Goal: Information Seeking & Learning: Understand process/instructions

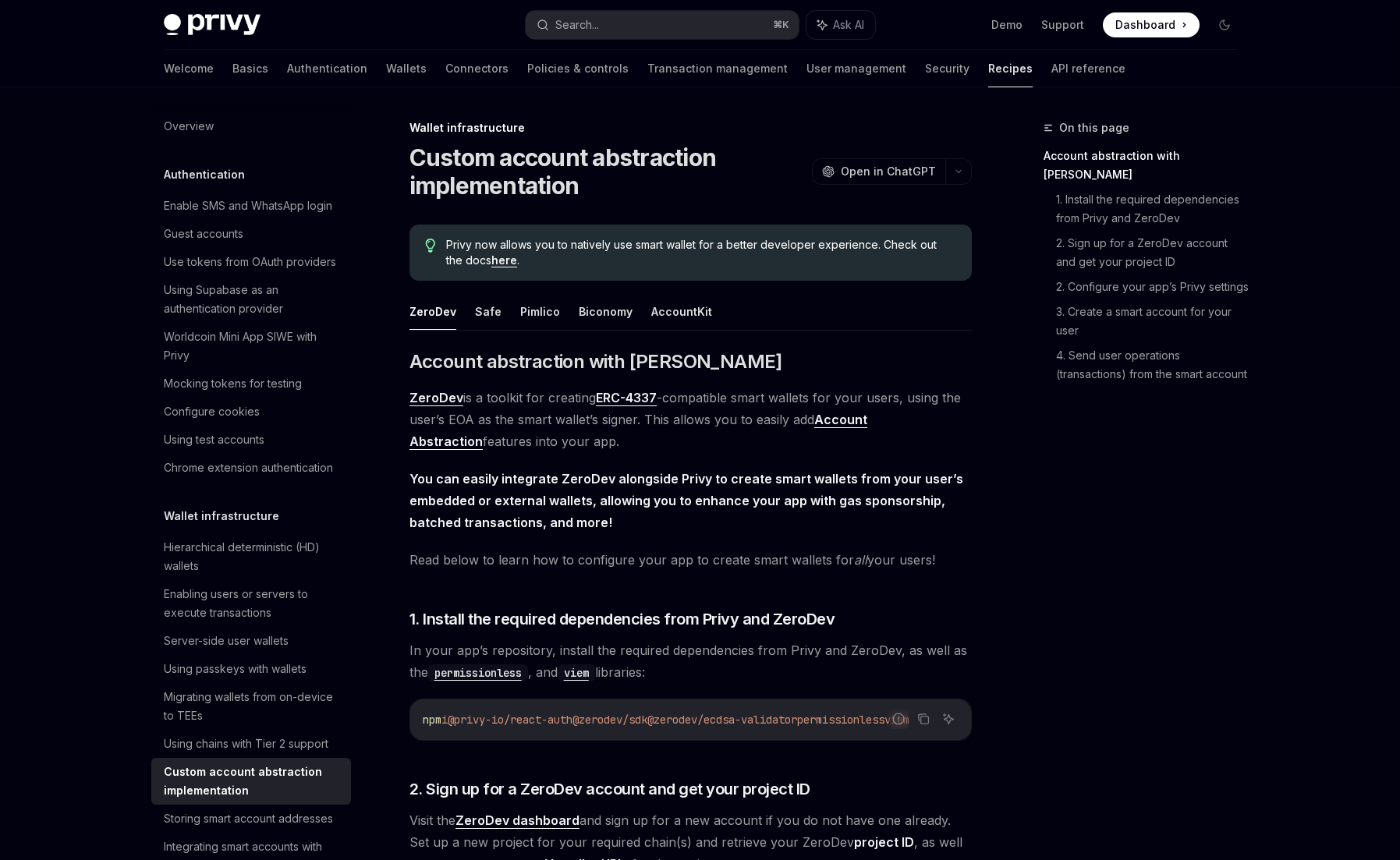
scroll to position [43, 0]
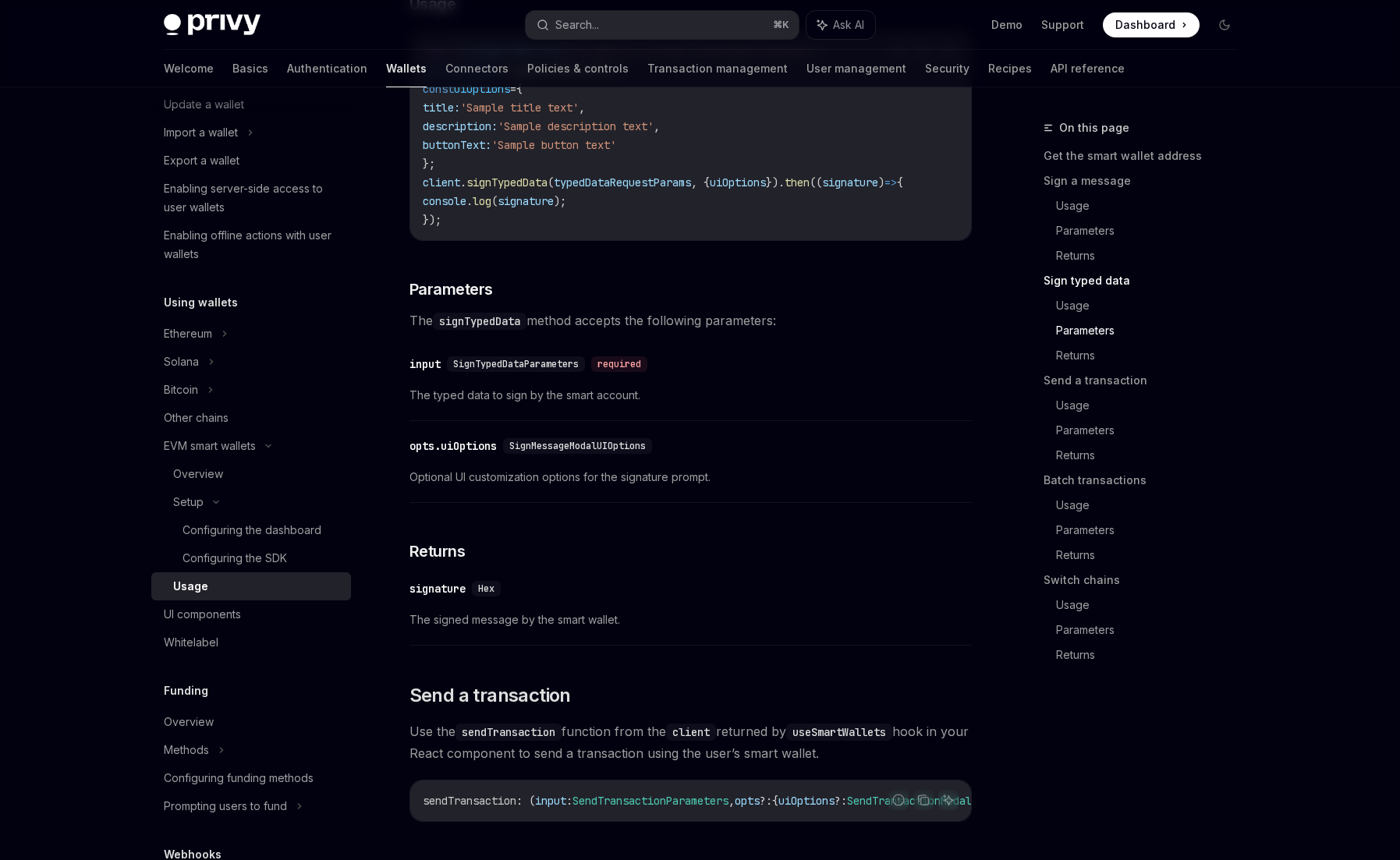
scroll to position [1544, 0]
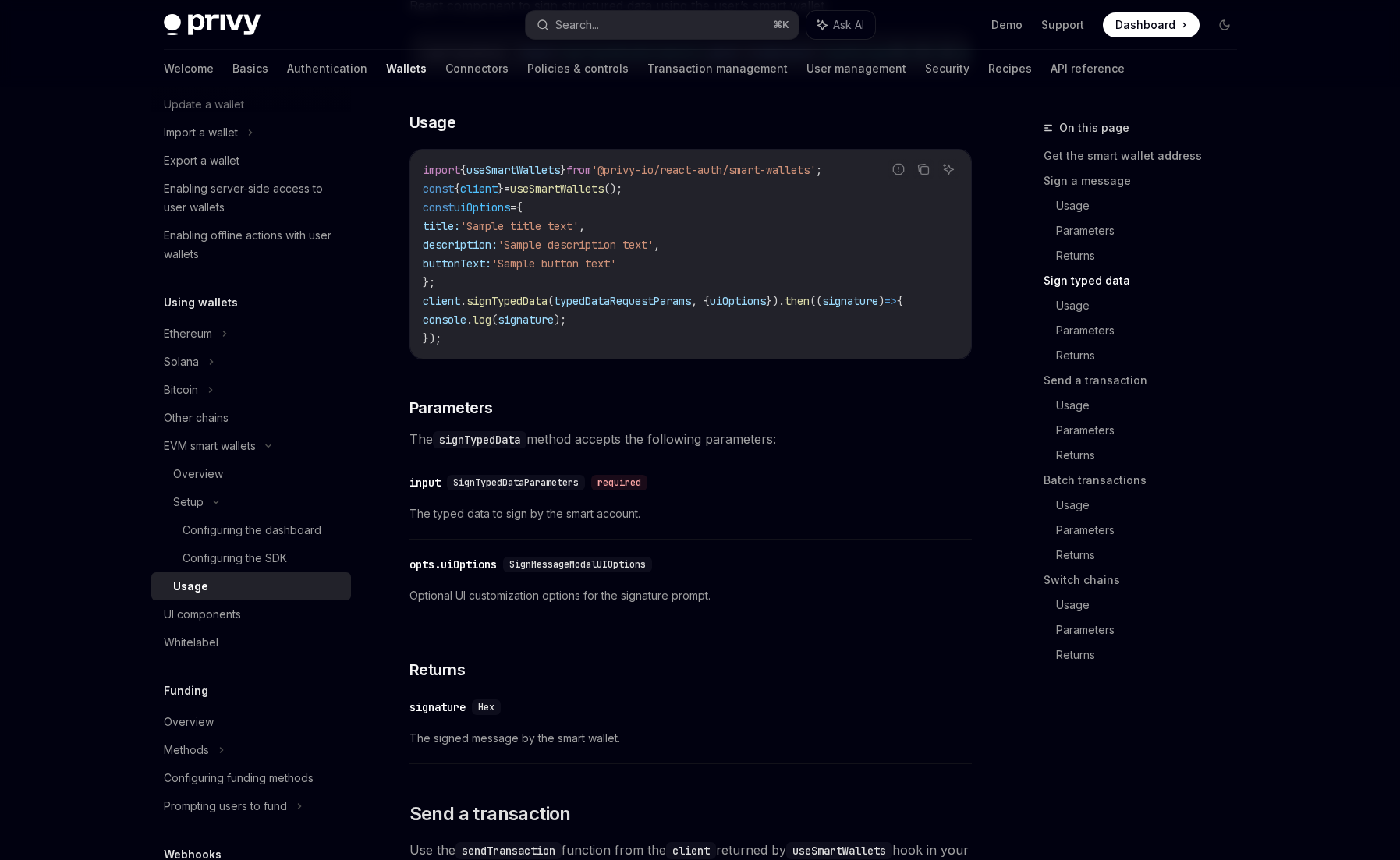
click at [599, 308] on span "typedDataRequestParams" at bounding box center [622, 300] width 138 height 14
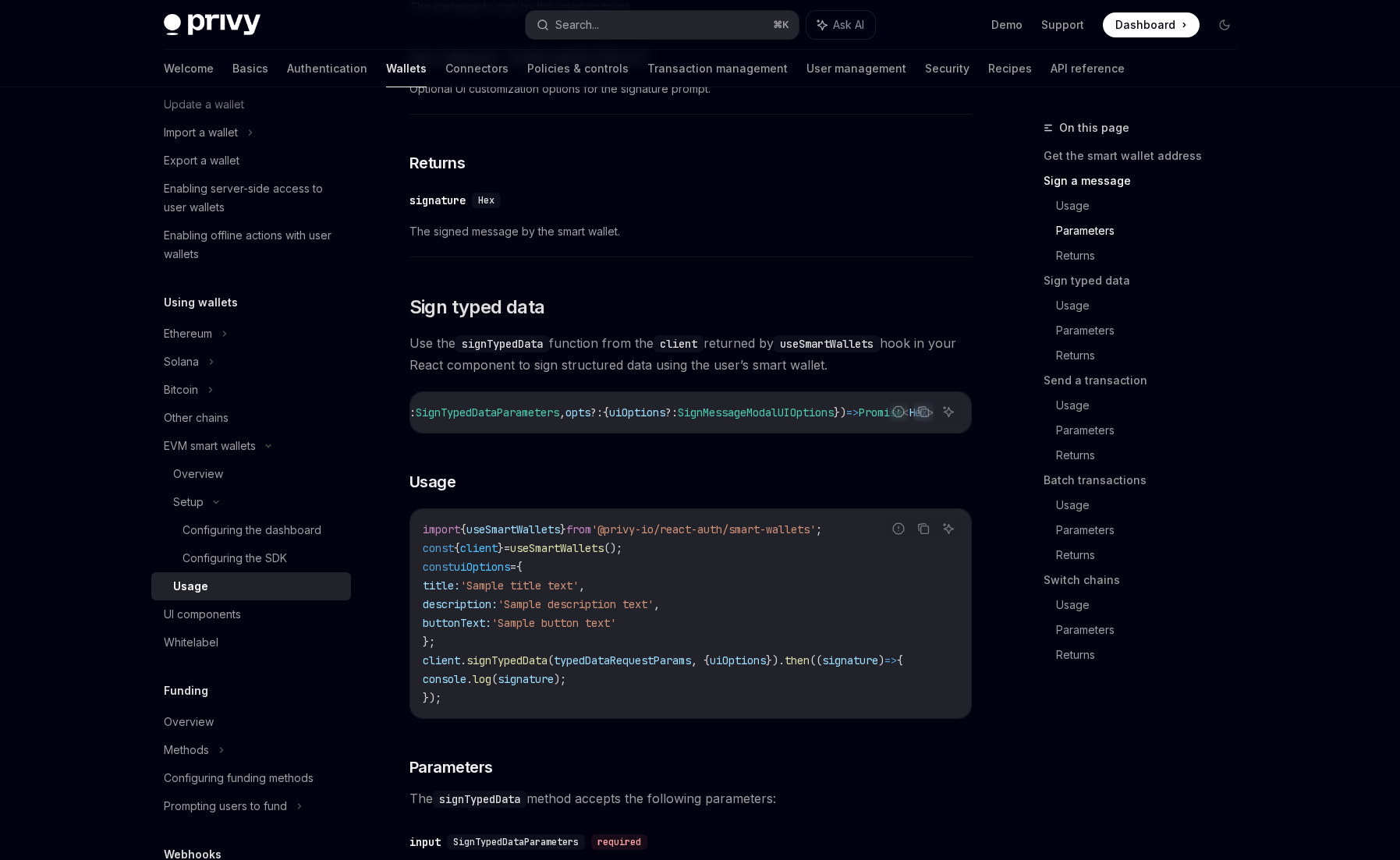
scroll to position [0, 0]
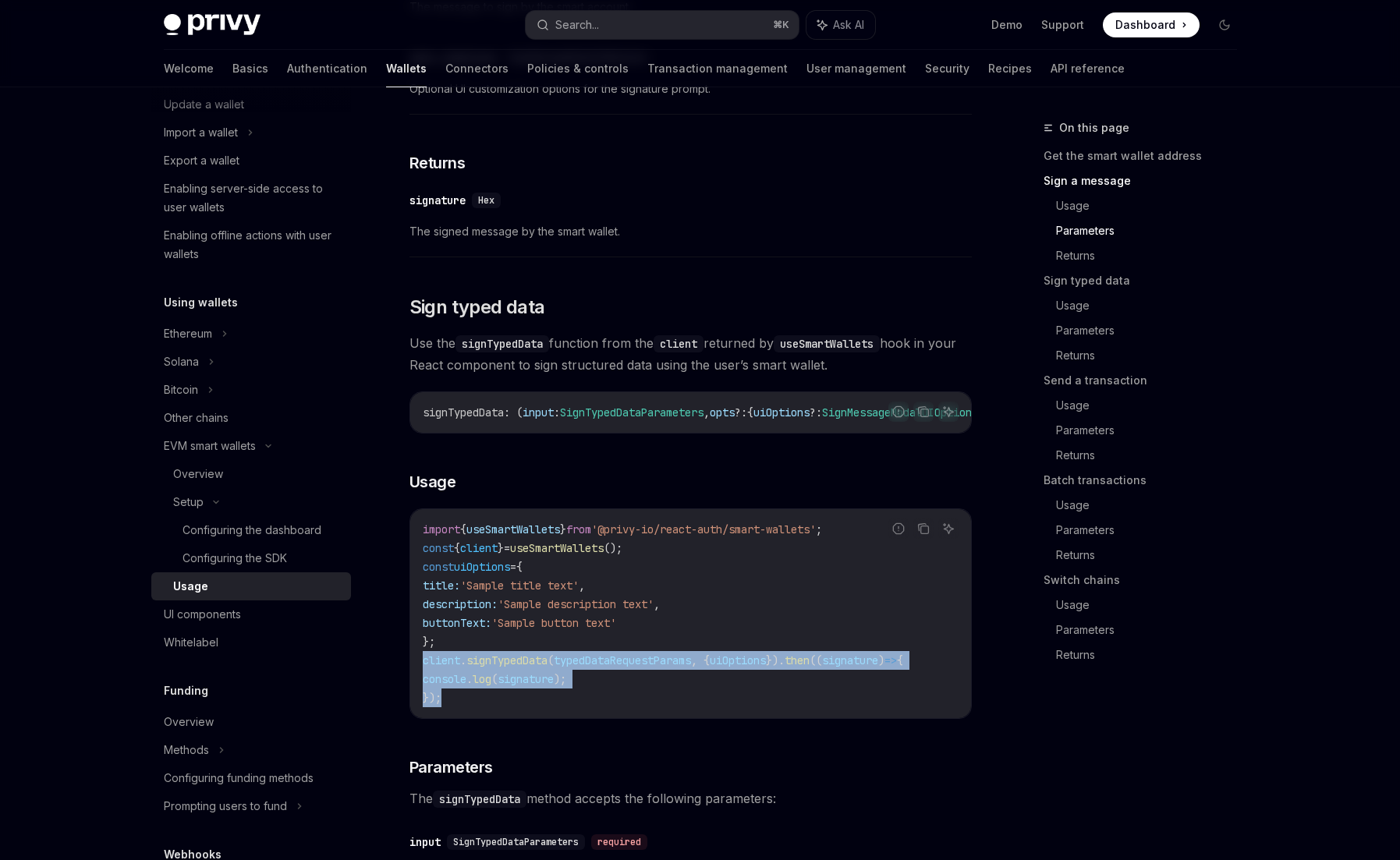
drag, startPoint x: 459, startPoint y: 725, endPoint x: 422, endPoint y: 680, distance: 58.3
click at [423, 680] on code "import { useSmartWallets } from '@privy-io/react-auth/smart-wallets' ; const { …" at bounding box center [691, 614] width 535 height 187
copy code "client . signTypedData ( typedDataRequestParams , { uiOptions }). then (( signa…"
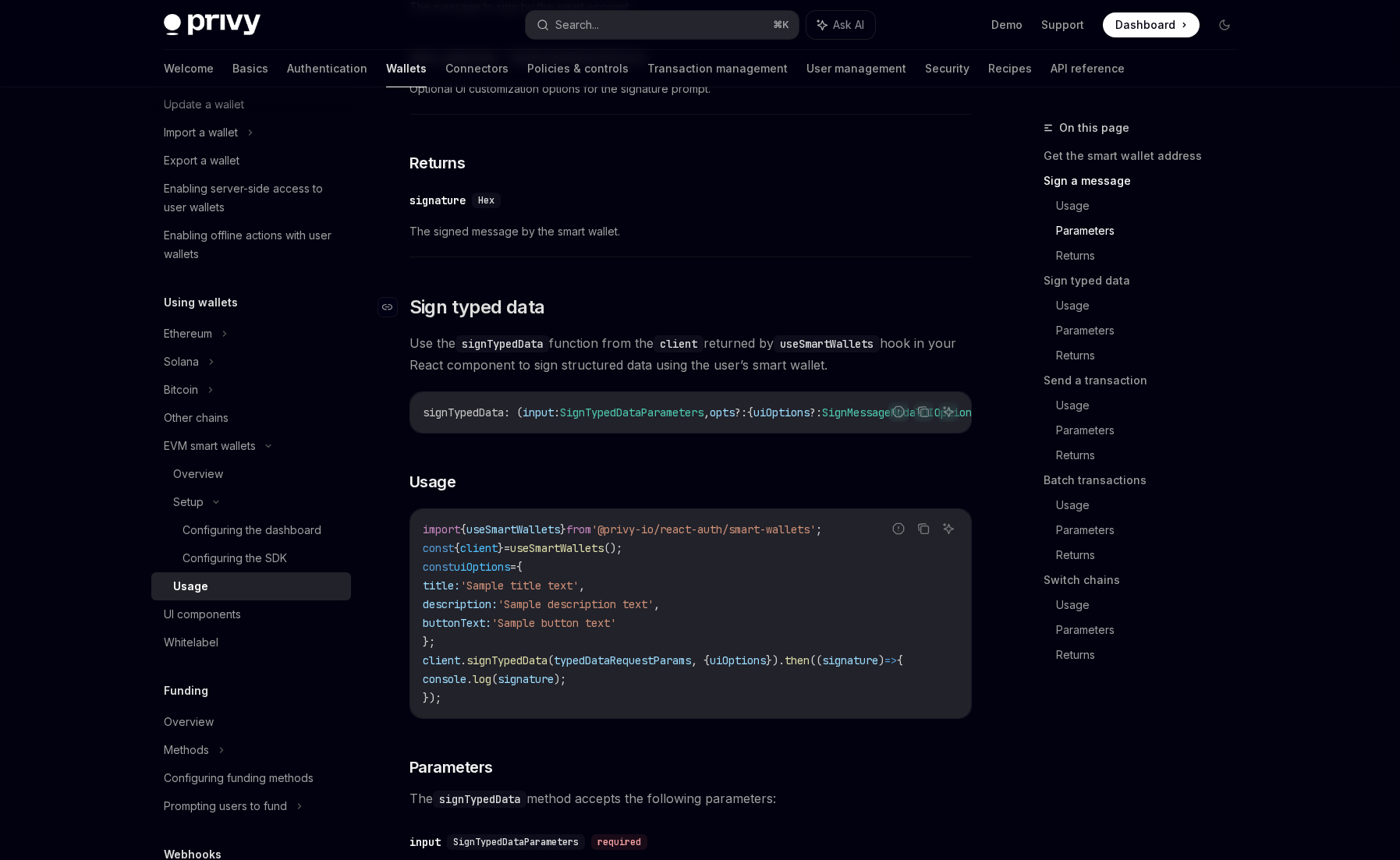
click at [614, 319] on h2 "​ Sign typed data" at bounding box center [690, 307] width 562 height 25
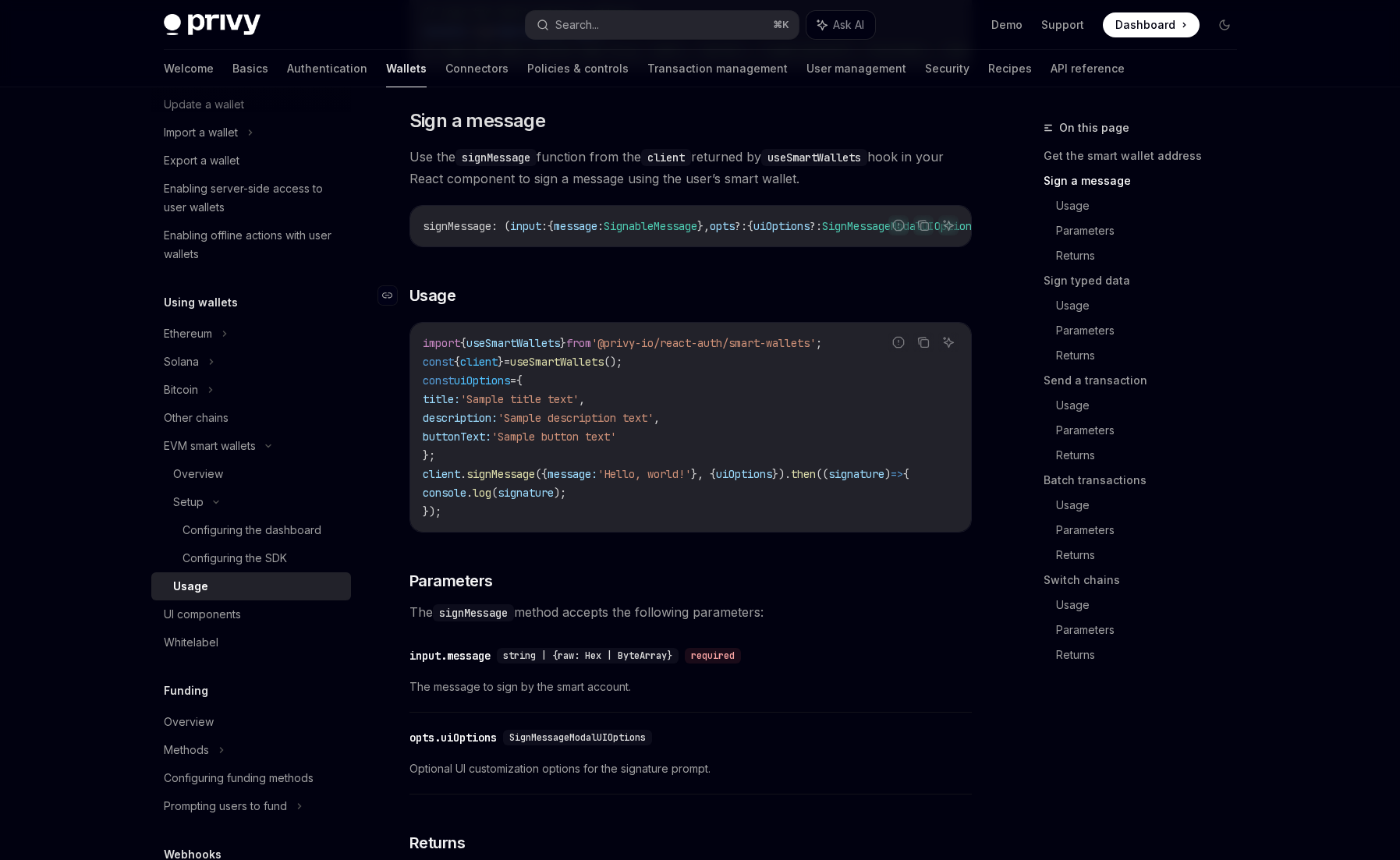
scroll to position [503, 0]
click at [530, 482] on span "signMessage" at bounding box center [500, 474] width 68 height 14
copy span "signMessage"
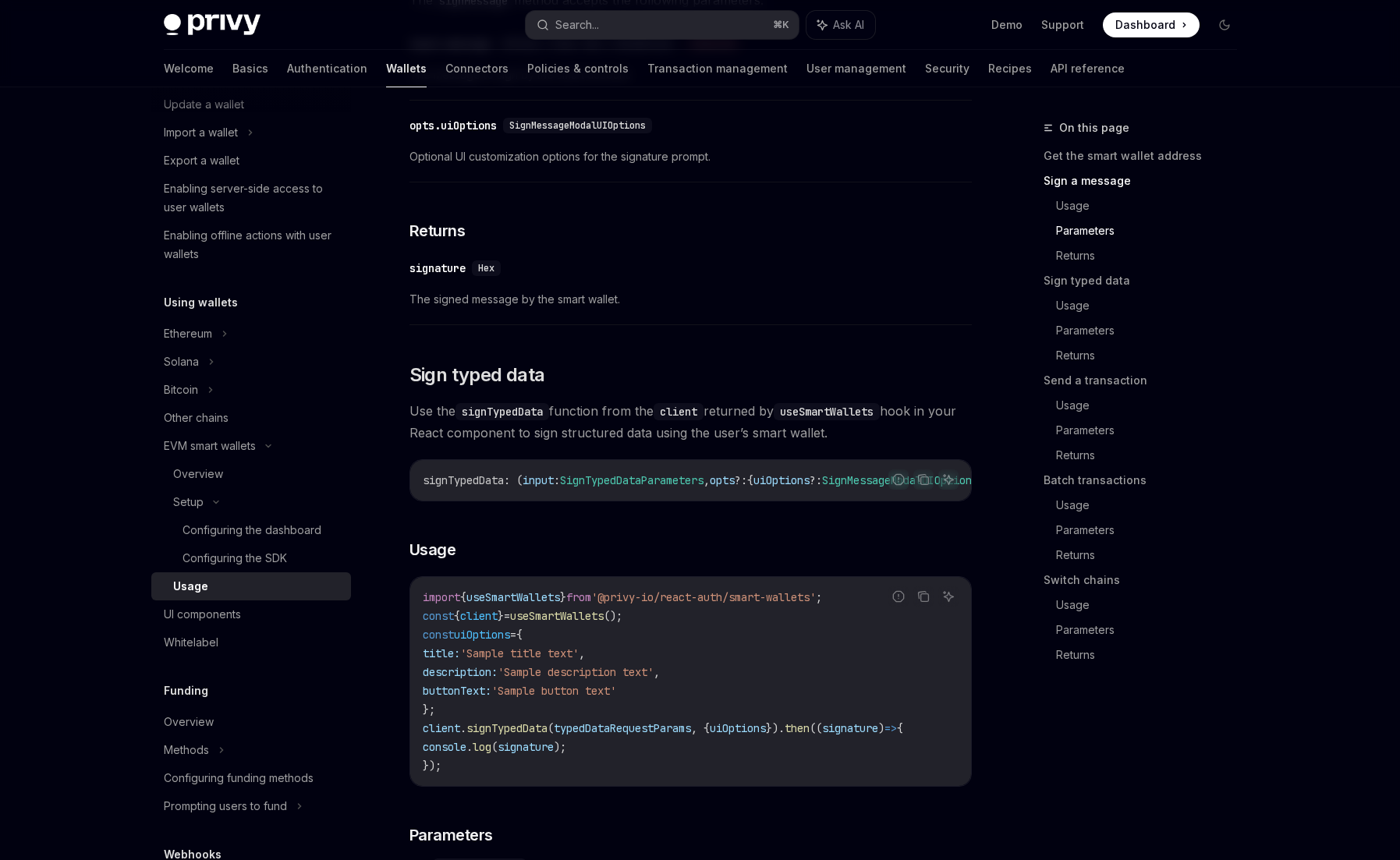
click at [821, 325] on div "​ signature Hex The signed message by the smart wallet." at bounding box center [690, 287] width 562 height 74
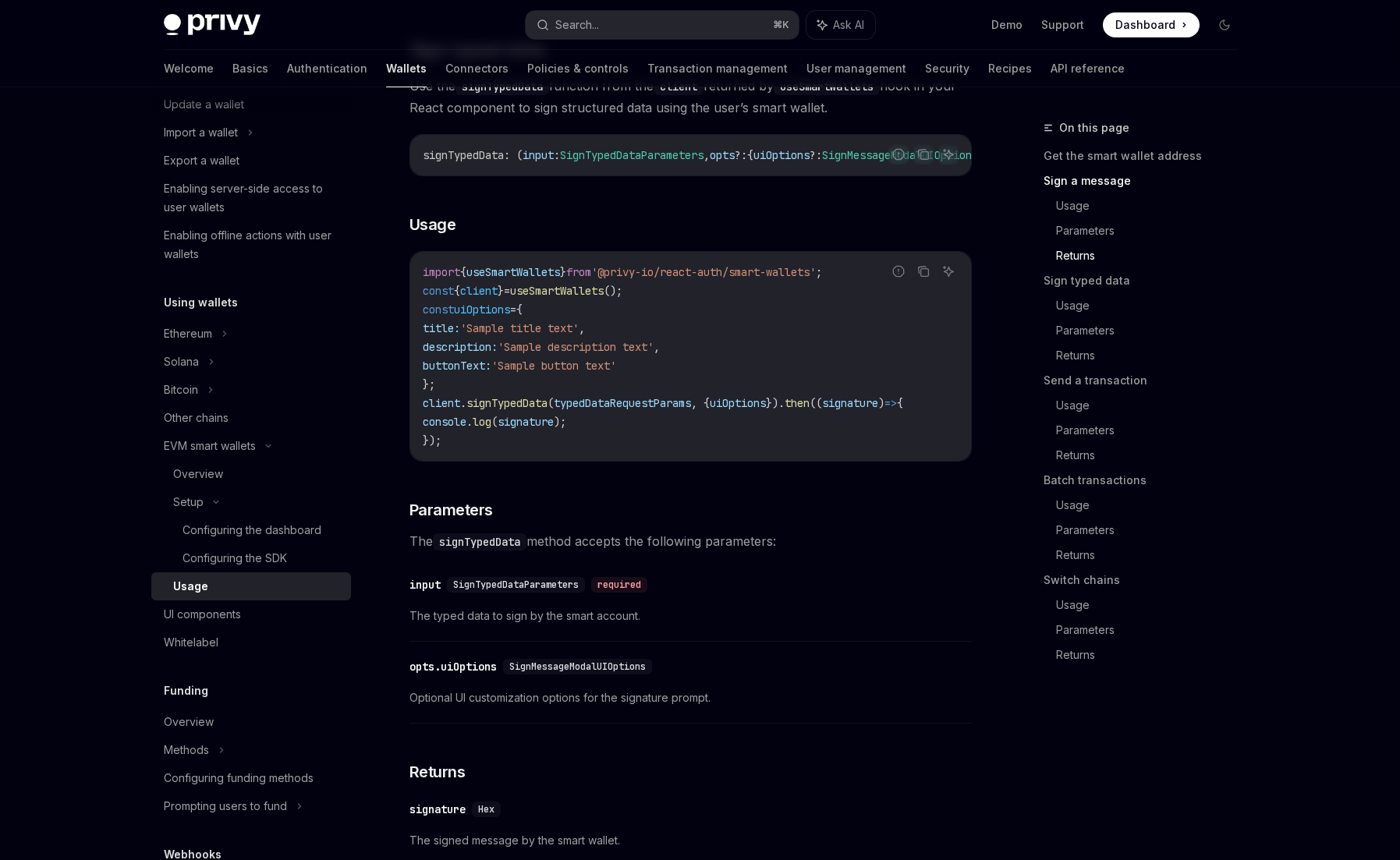
scroll to position [1448, 0]
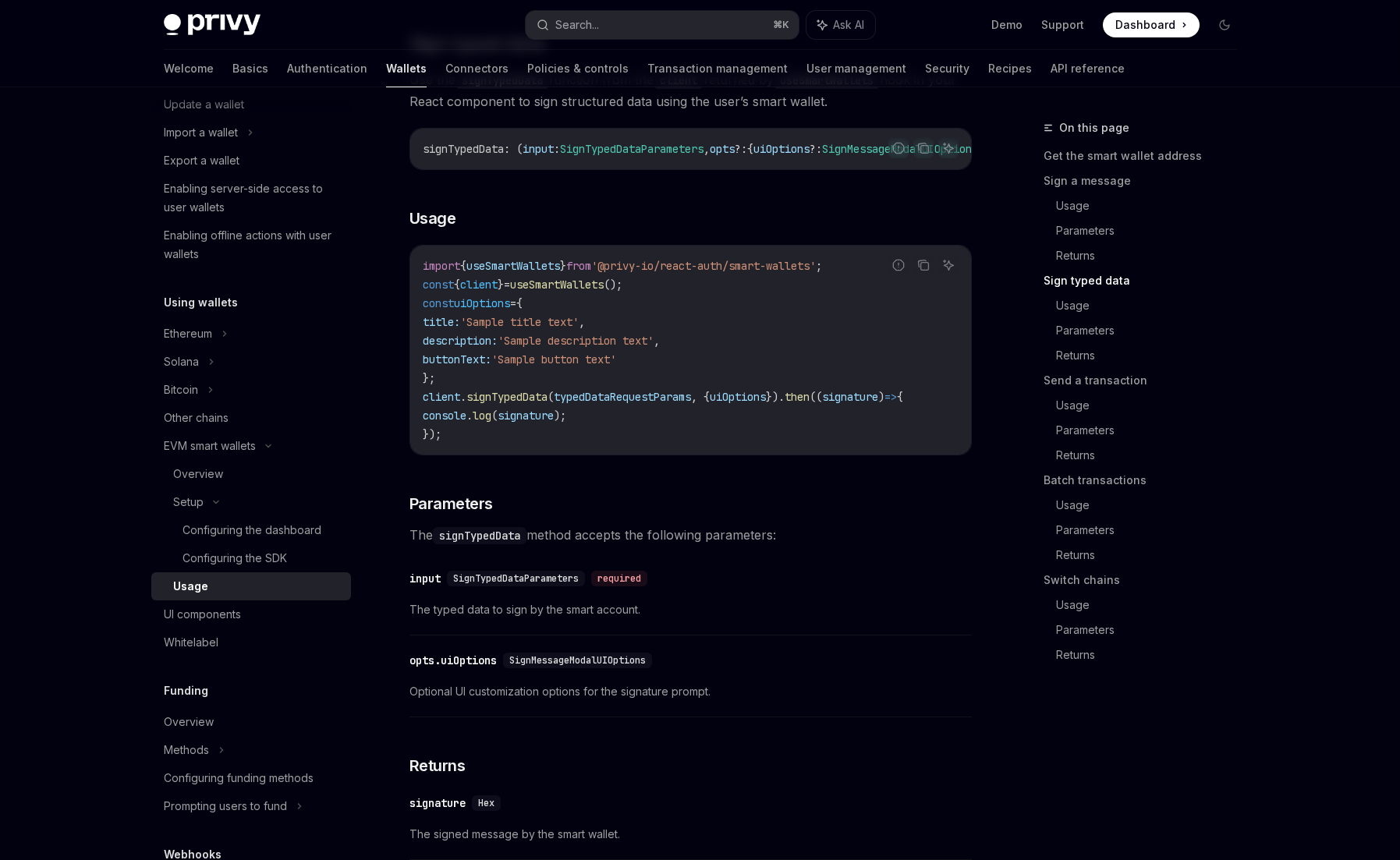
click at [551, 630] on div "​ input SignTypedDataParameters required The typed data to sign by the smart ac…" at bounding box center [690, 598] width 562 height 74
click at [548, 585] on span "SignTypedDataParameters" at bounding box center [516, 578] width 125 height 12
copy div "SignTypedDataParameters required"
click at [549, 585] on span "SignTypedDataParameters" at bounding box center [516, 578] width 125 height 12
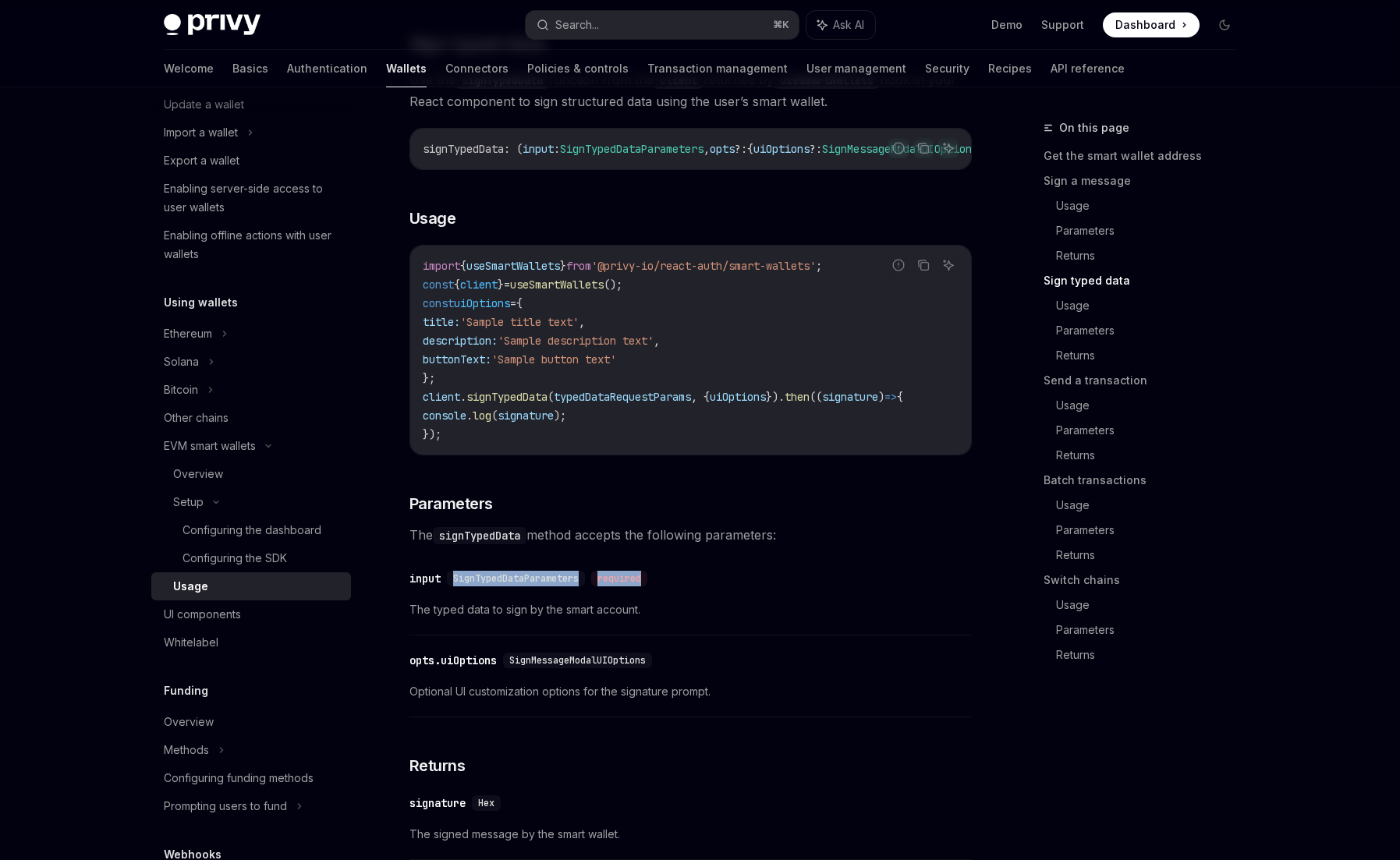
click at [549, 585] on span "SignTypedDataParameters" at bounding box center [516, 578] width 125 height 12
copy div "SignTypedDataParameters required"
click at [578, 585] on span "SignTypedDataParameters" at bounding box center [516, 578] width 125 height 12
click at [587, 593] on div "​ input SignTypedDataParameters required The typed data to sign by the smart ac…" at bounding box center [690, 598] width 562 height 74
copy span "SignTypedDataParameters"
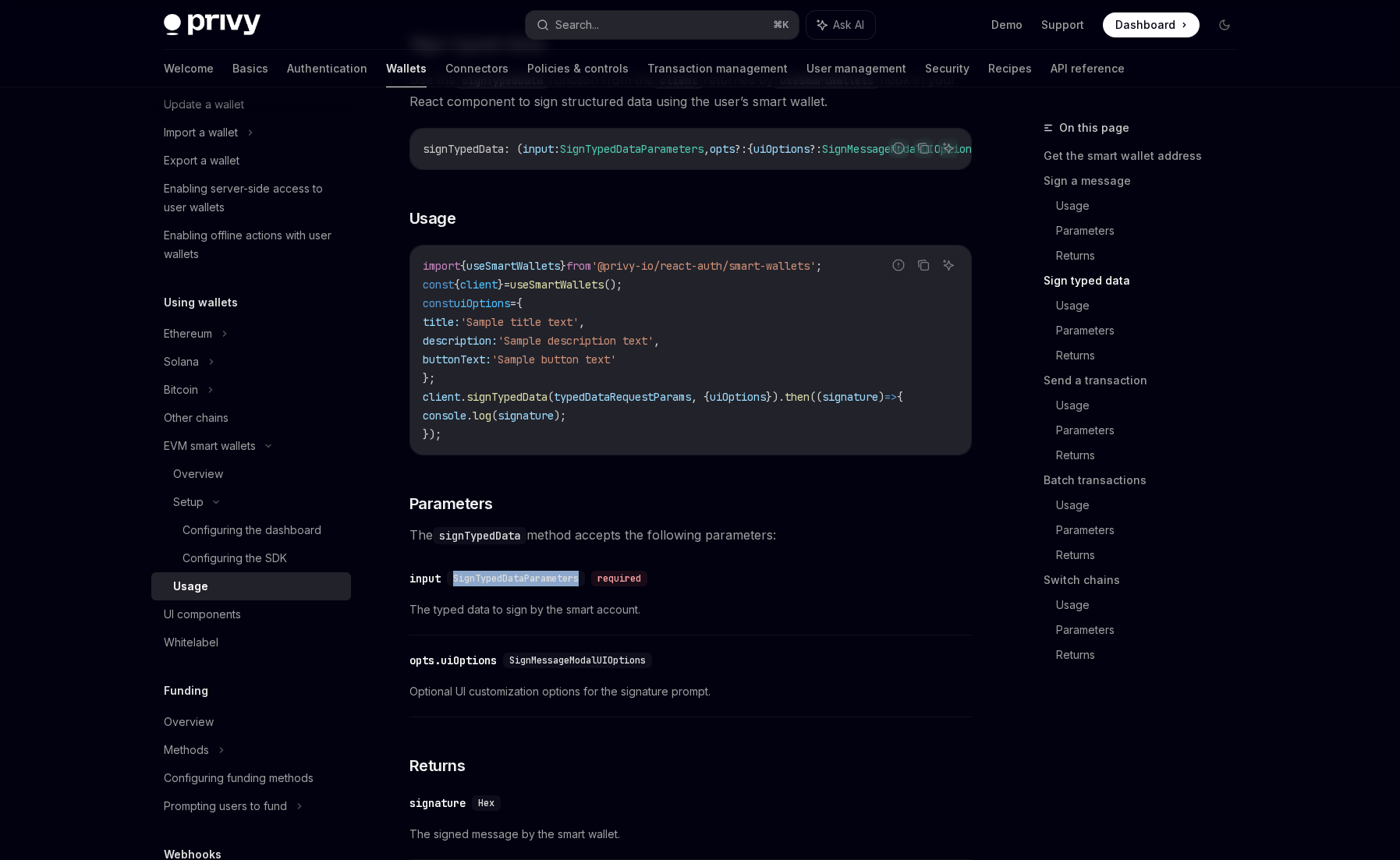
drag, startPoint x: 583, startPoint y: 608, endPoint x: 456, endPoint y: 610, distance: 127.0
click at [456, 585] on span "SignTypedDataParameters" at bounding box center [516, 578] width 125 height 12
click at [627, 21] on button "Search... ⌘ K" at bounding box center [663, 25] width 273 height 28
type input "**********"
type textarea "*"
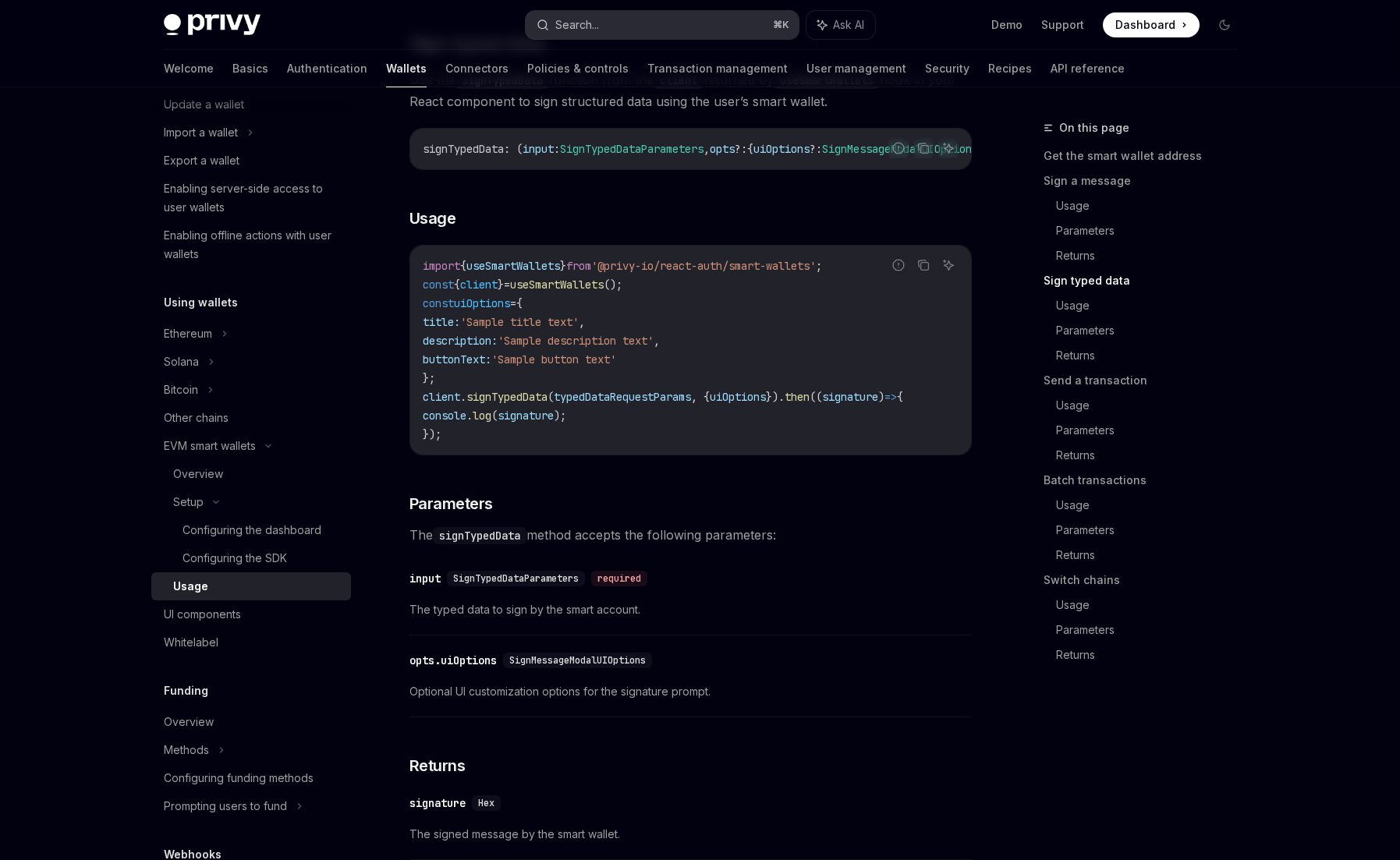
click at [649, 32] on button "Search... ⌘ K" at bounding box center [663, 25] width 273 height 28
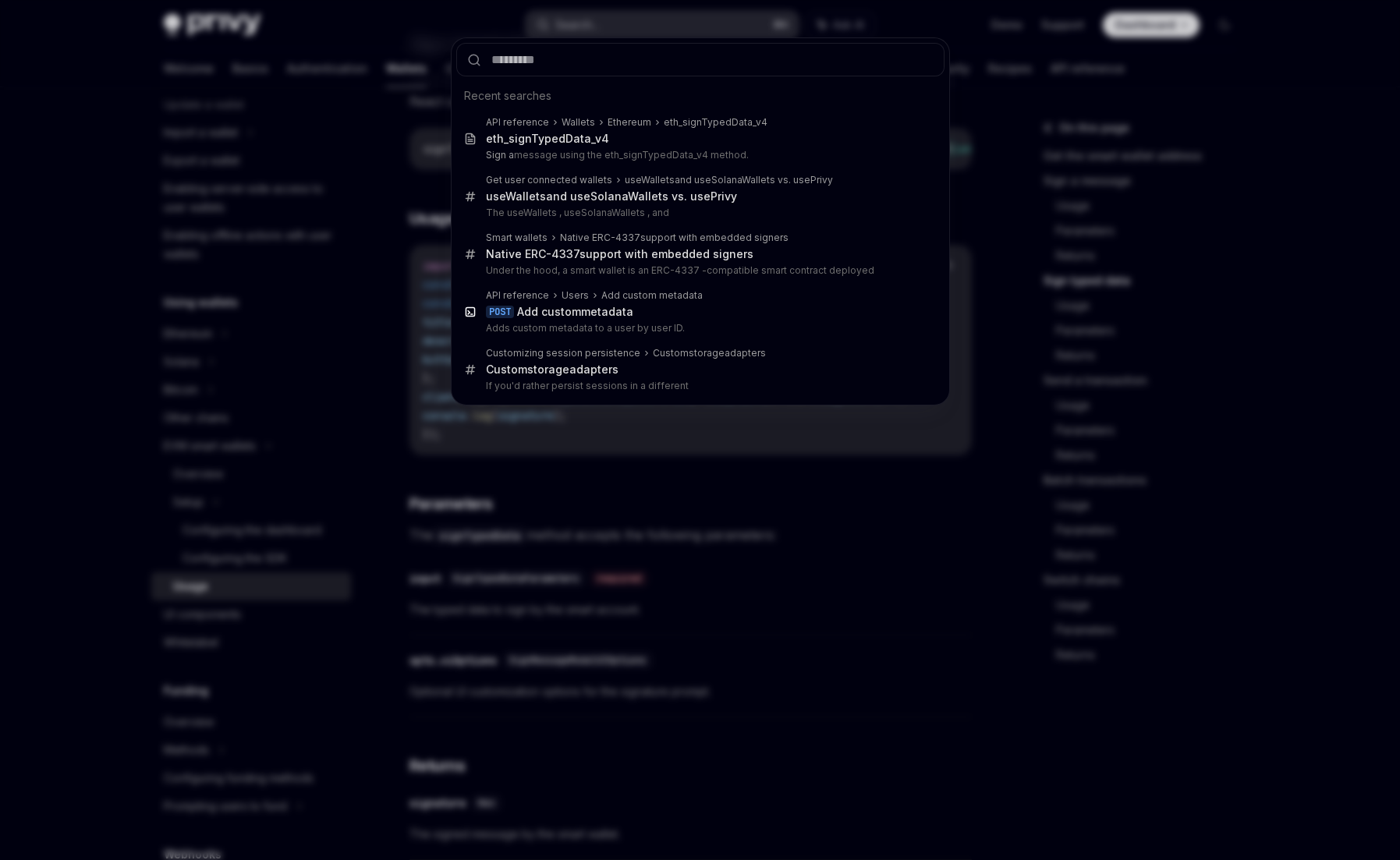
type input "**********"
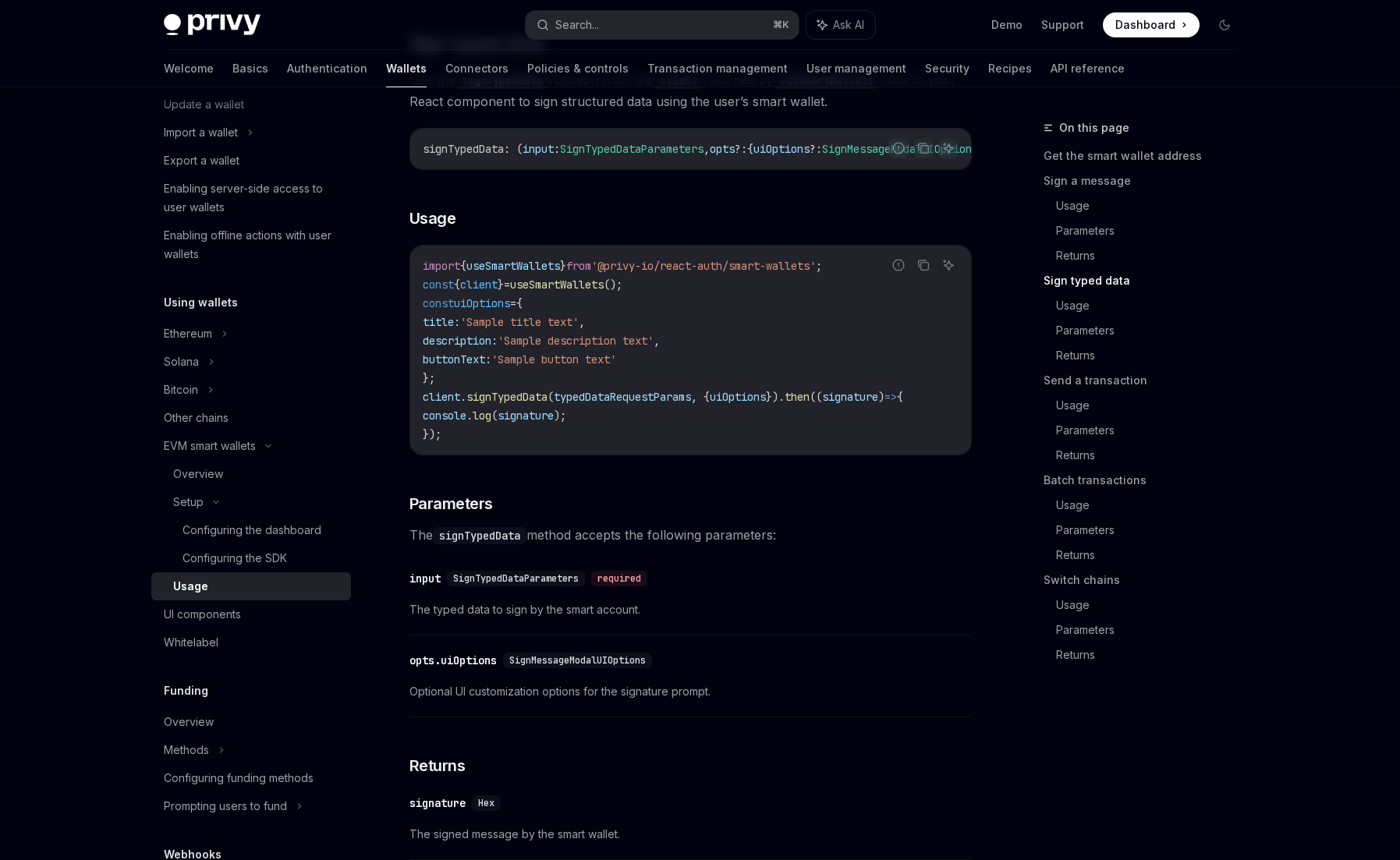
type textarea "*"
click at [683, 156] on span "SignTypedDataParameters" at bounding box center [631, 149] width 143 height 14
copy span "SignTypedDataParameters"
click at [839, 229] on h3 "​ Usage" at bounding box center [690, 218] width 562 height 22
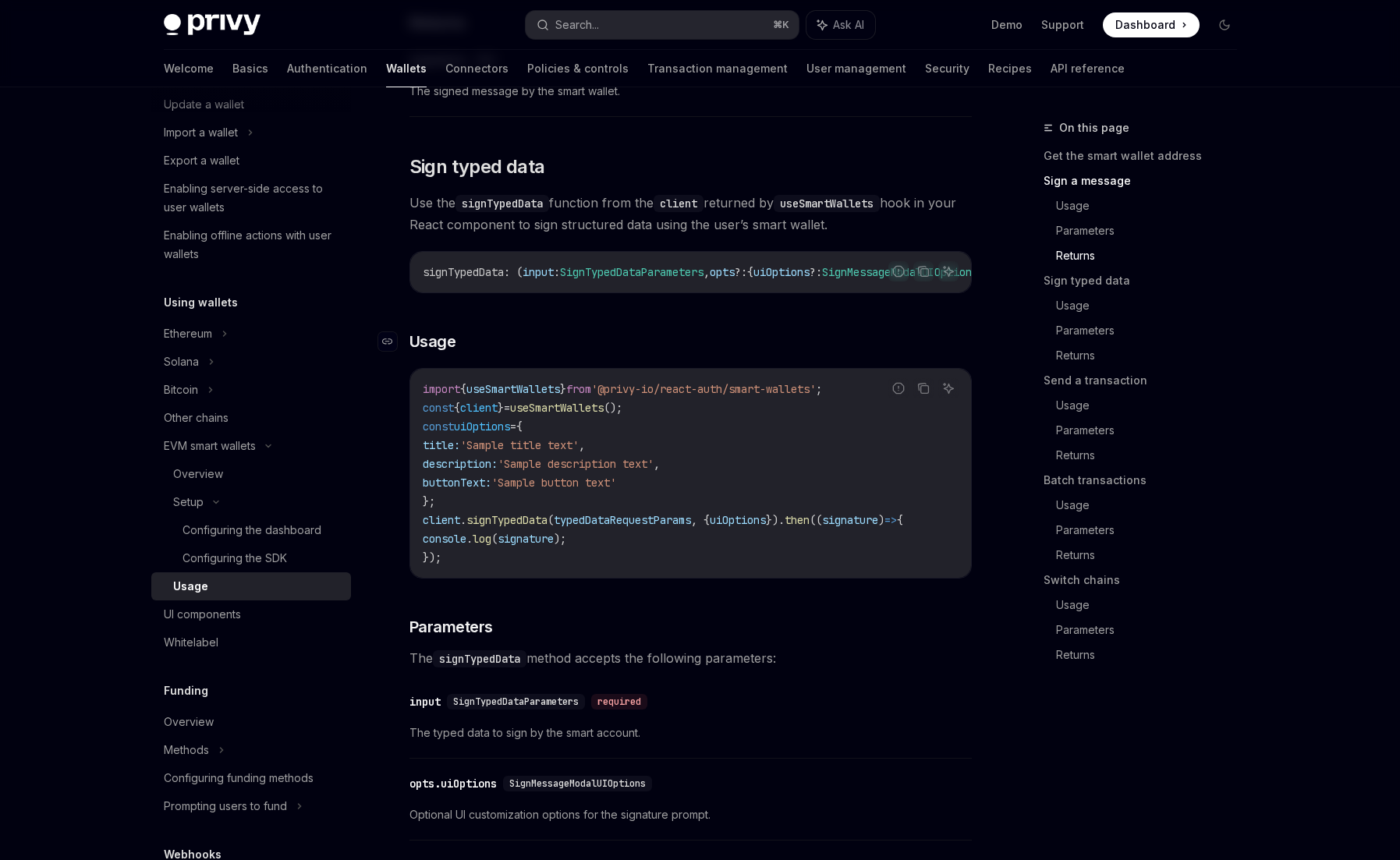
scroll to position [1319, 0]
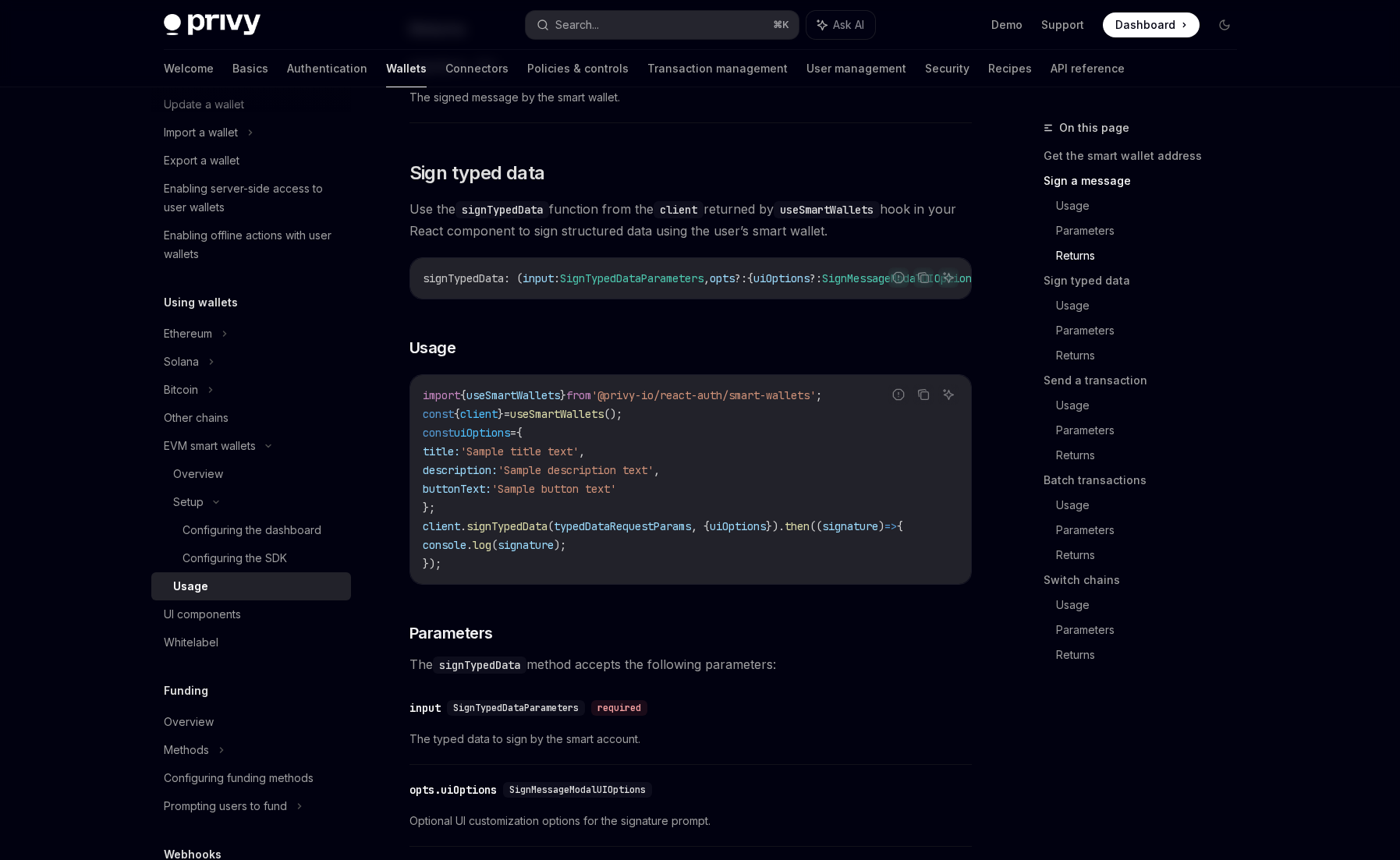
click at [657, 285] on span "SignTypedDataParameters" at bounding box center [631, 278] width 143 height 14
copy span "SignTypedDataParameters"
click at [596, 533] on span "typedDataRequestParams" at bounding box center [622, 526] width 138 height 14
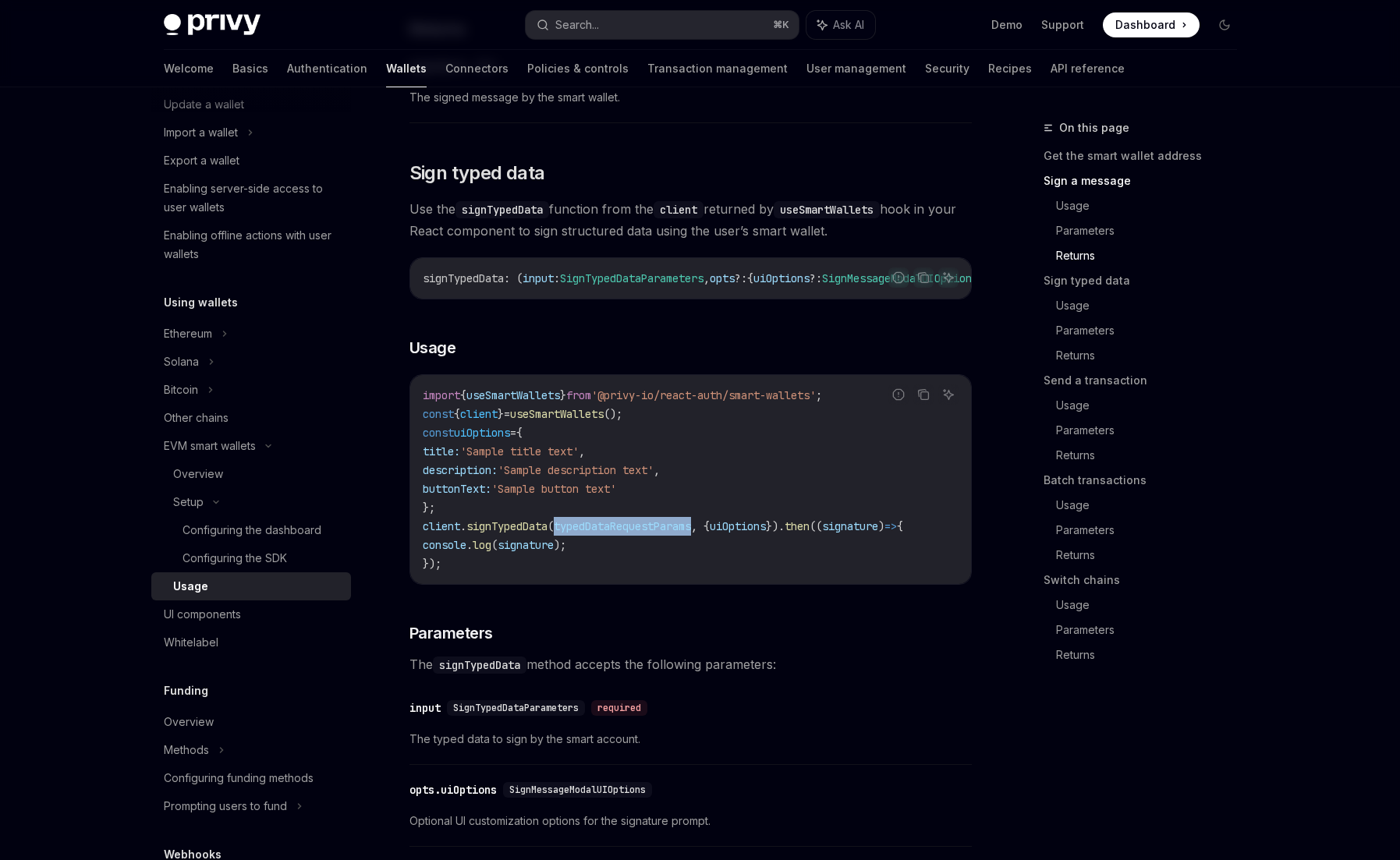
copy span "typedDataRequestParams"
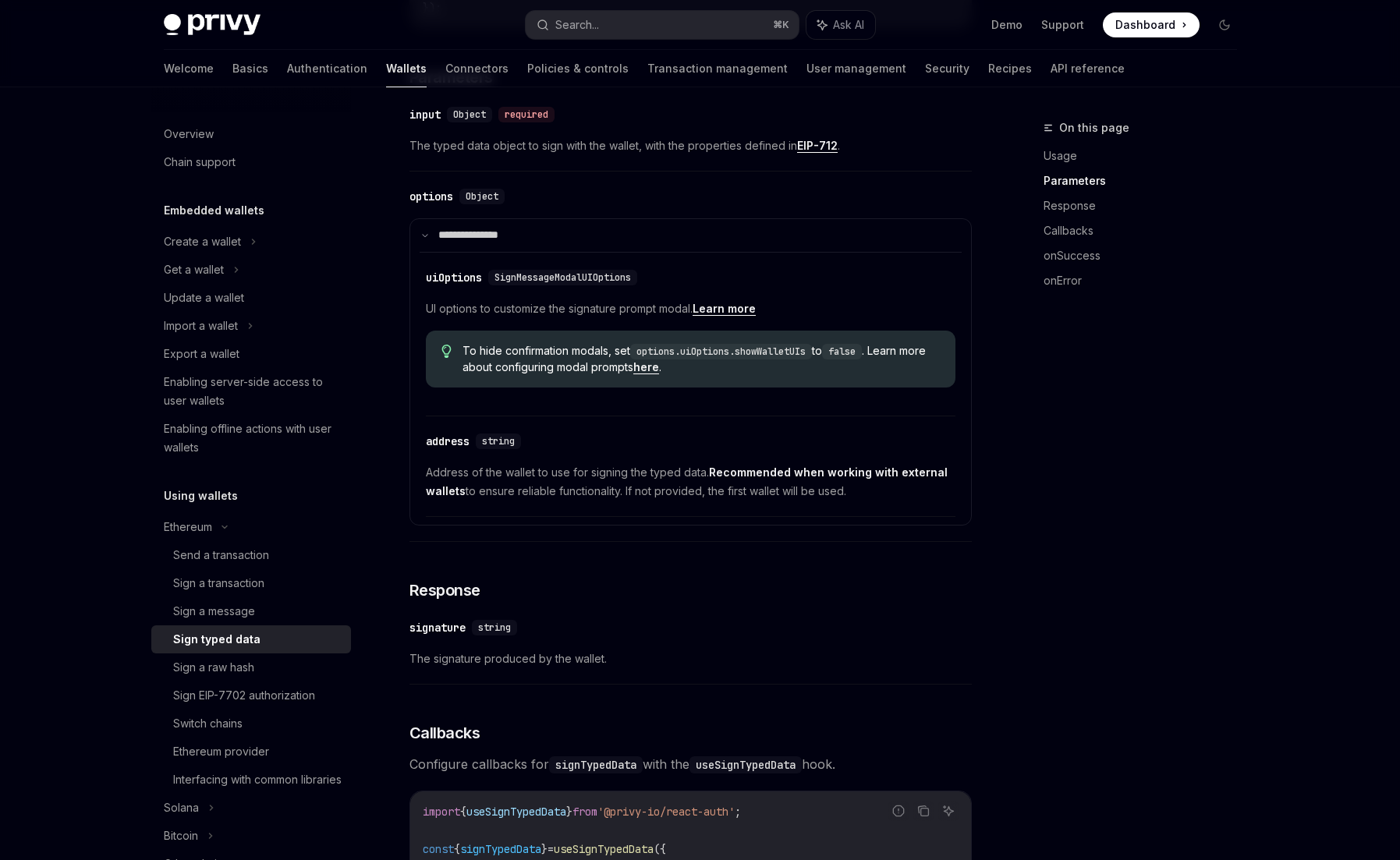
scroll to position [577, 0]
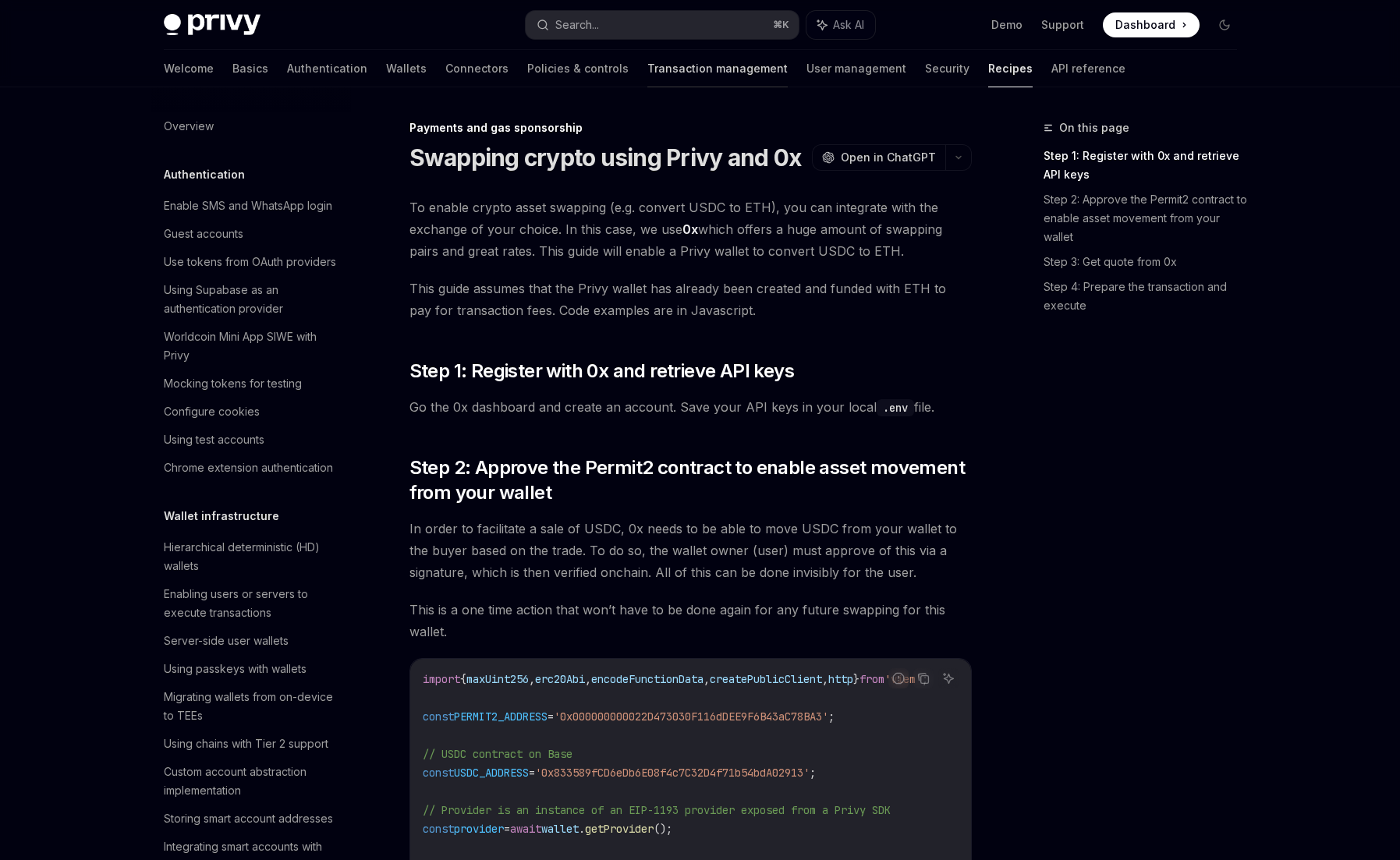
scroll to position [1130, 0]
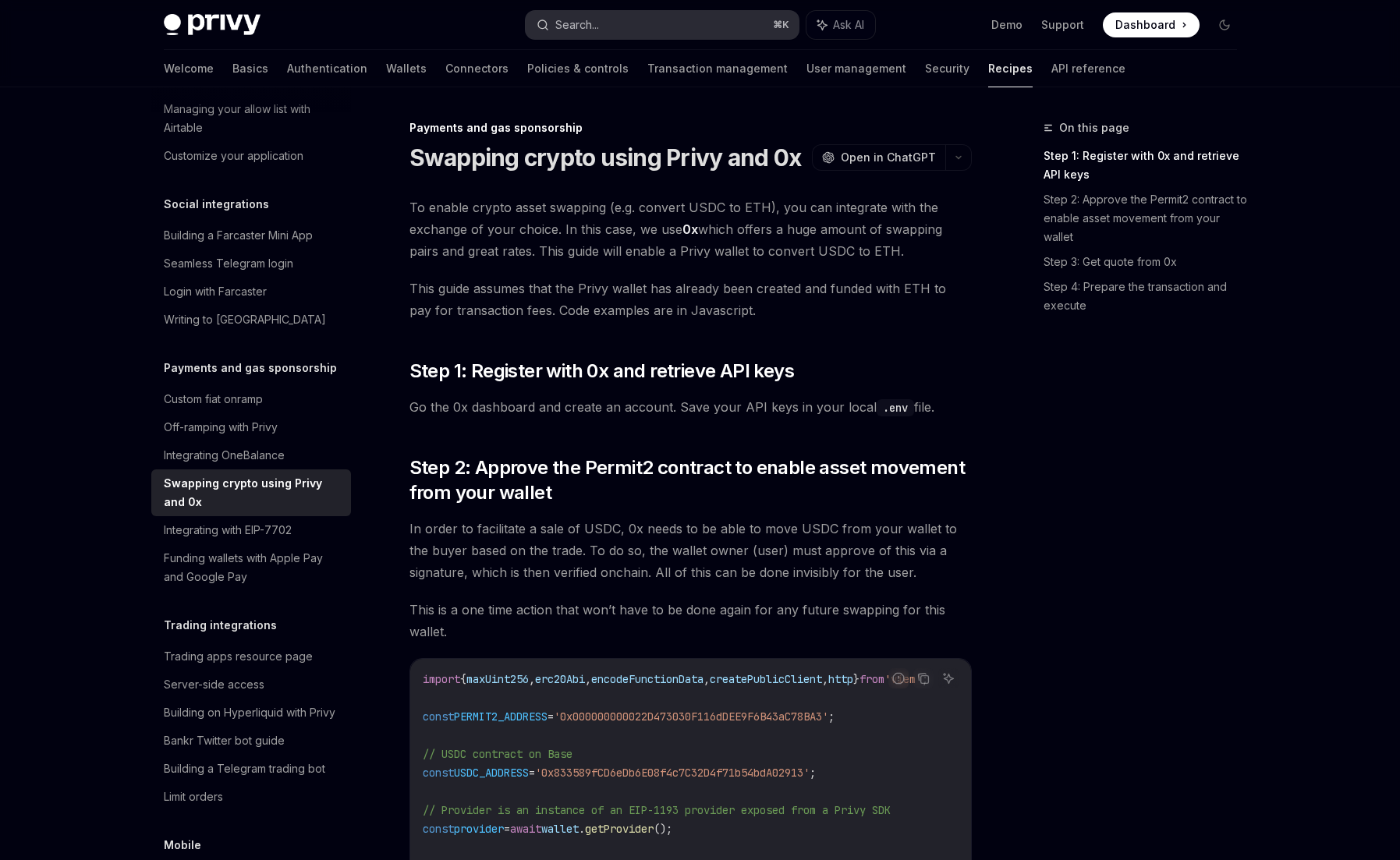
click at [612, 19] on button "Search... ⌘ K" at bounding box center [663, 25] width 273 height 28
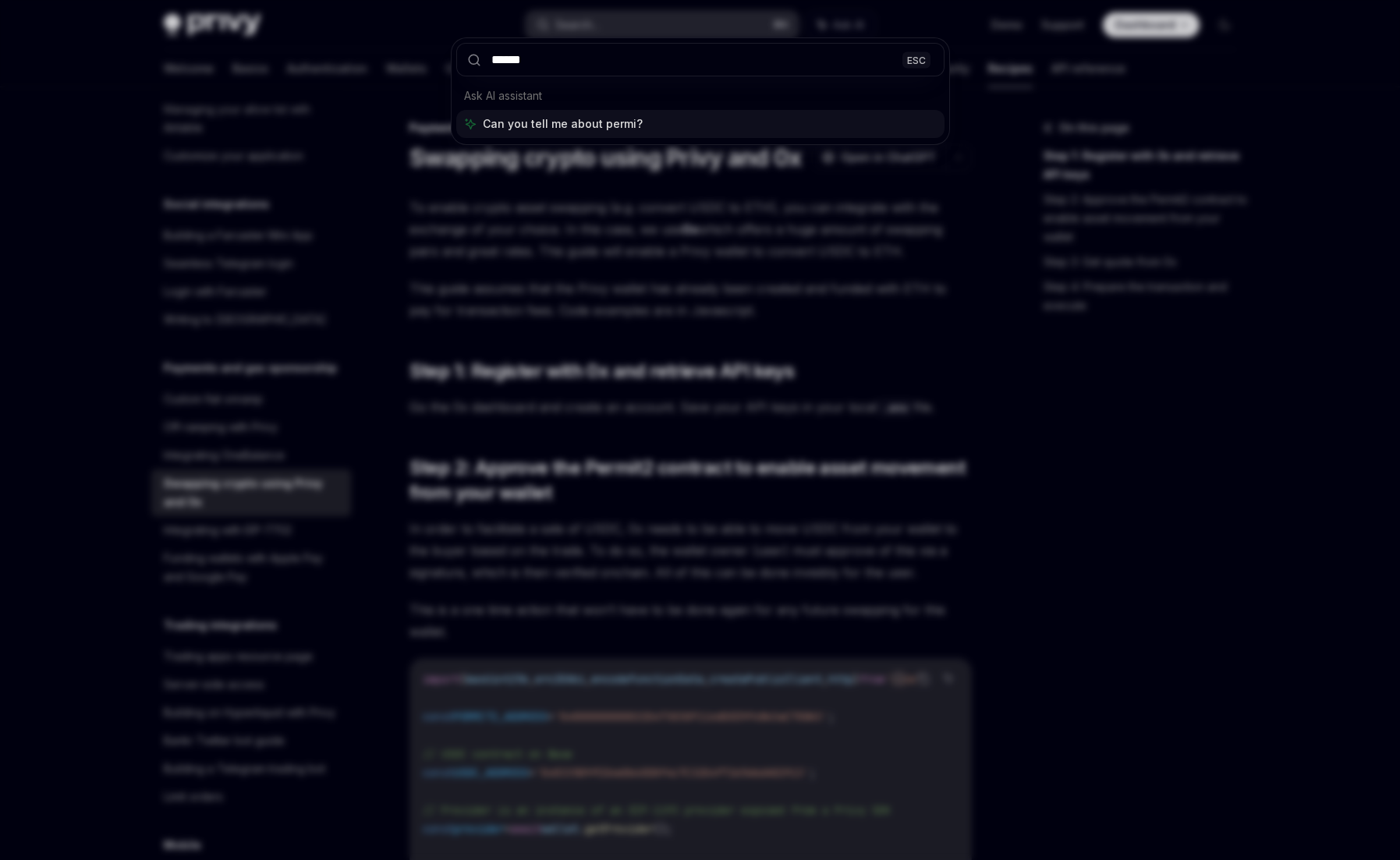
type input "*******"
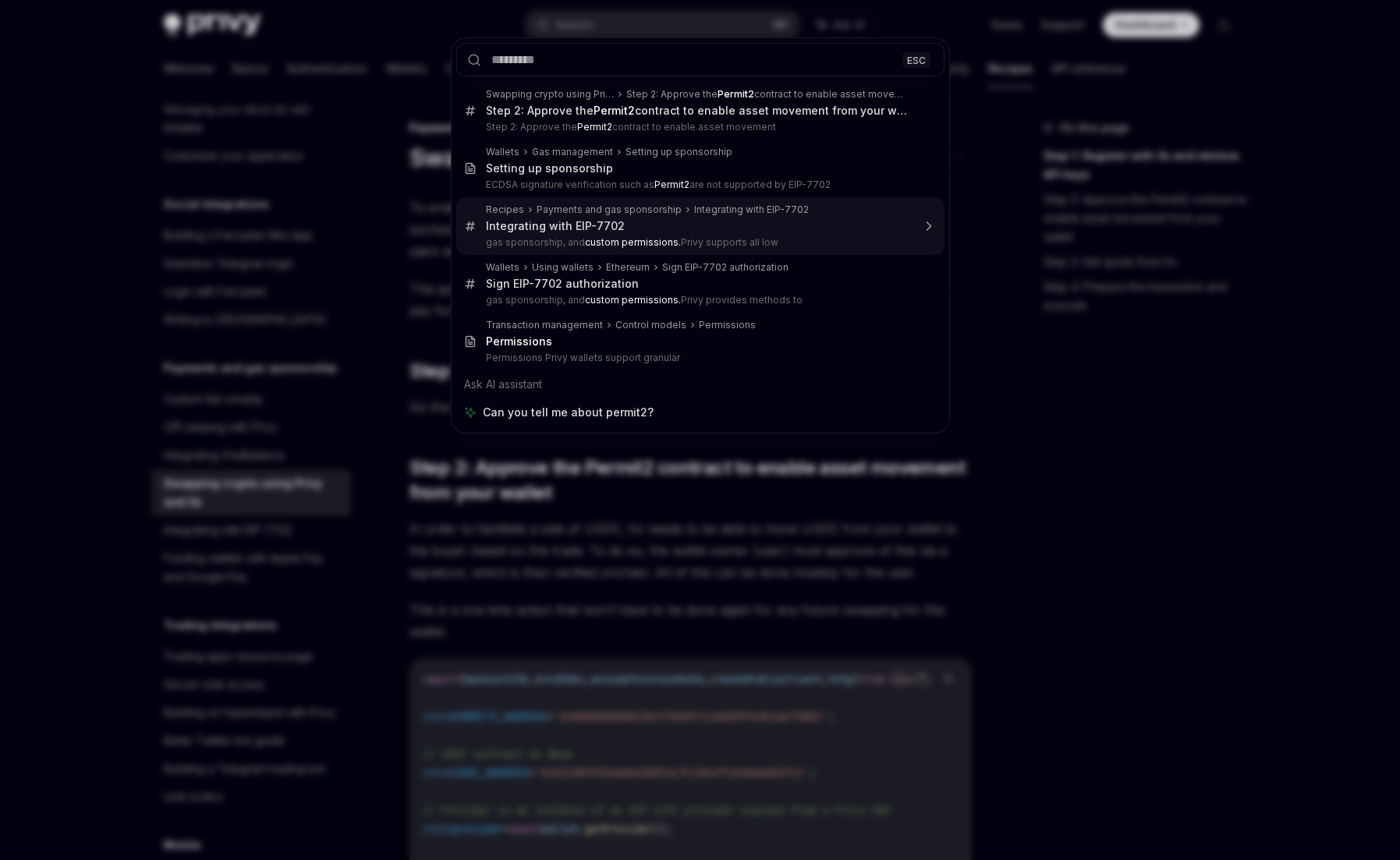
type textarea "*"
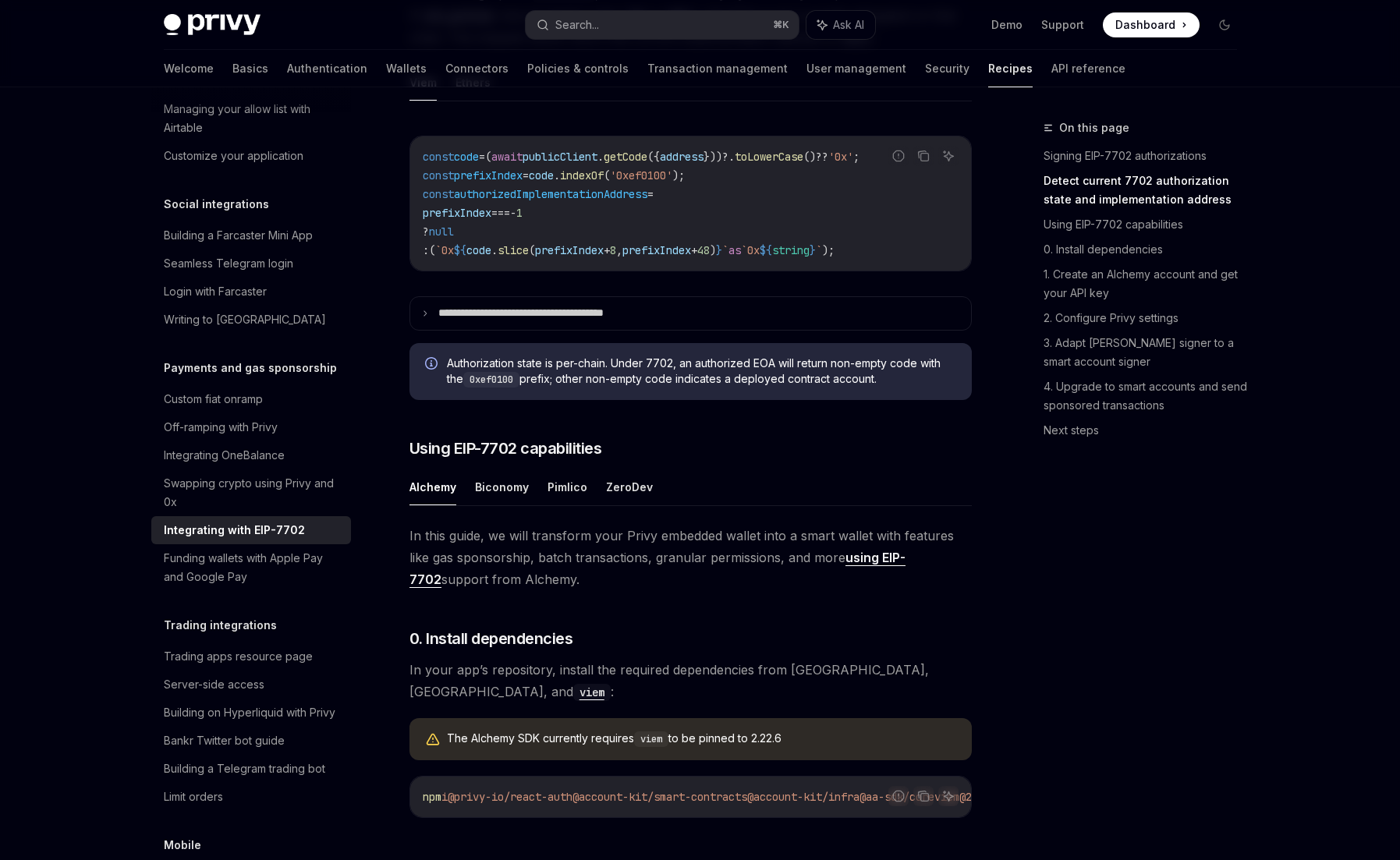
scroll to position [726, 0]
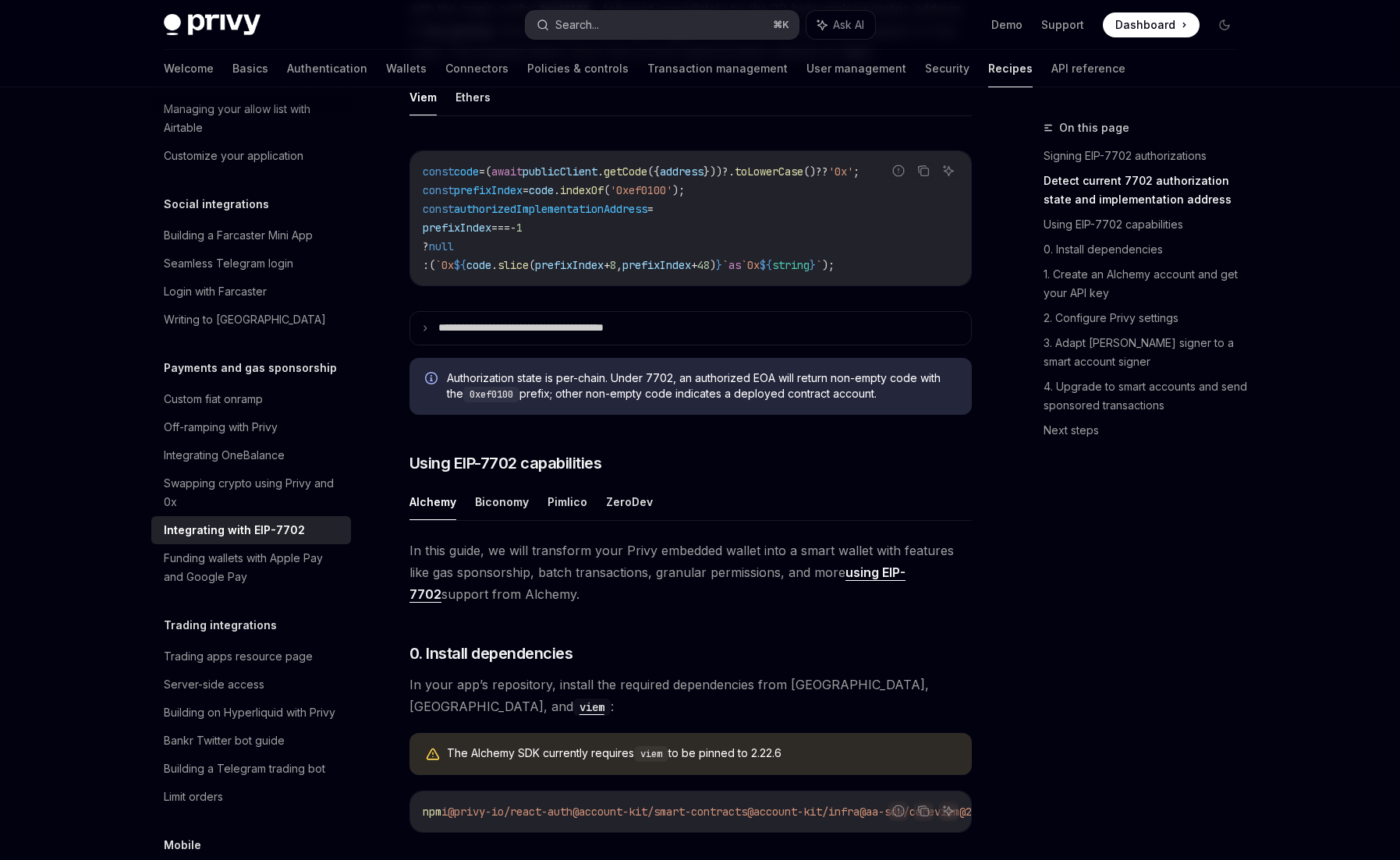
click at [609, 17] on button "Search... ⌘ K" at bounding box center [663, 25] width 273 height 28
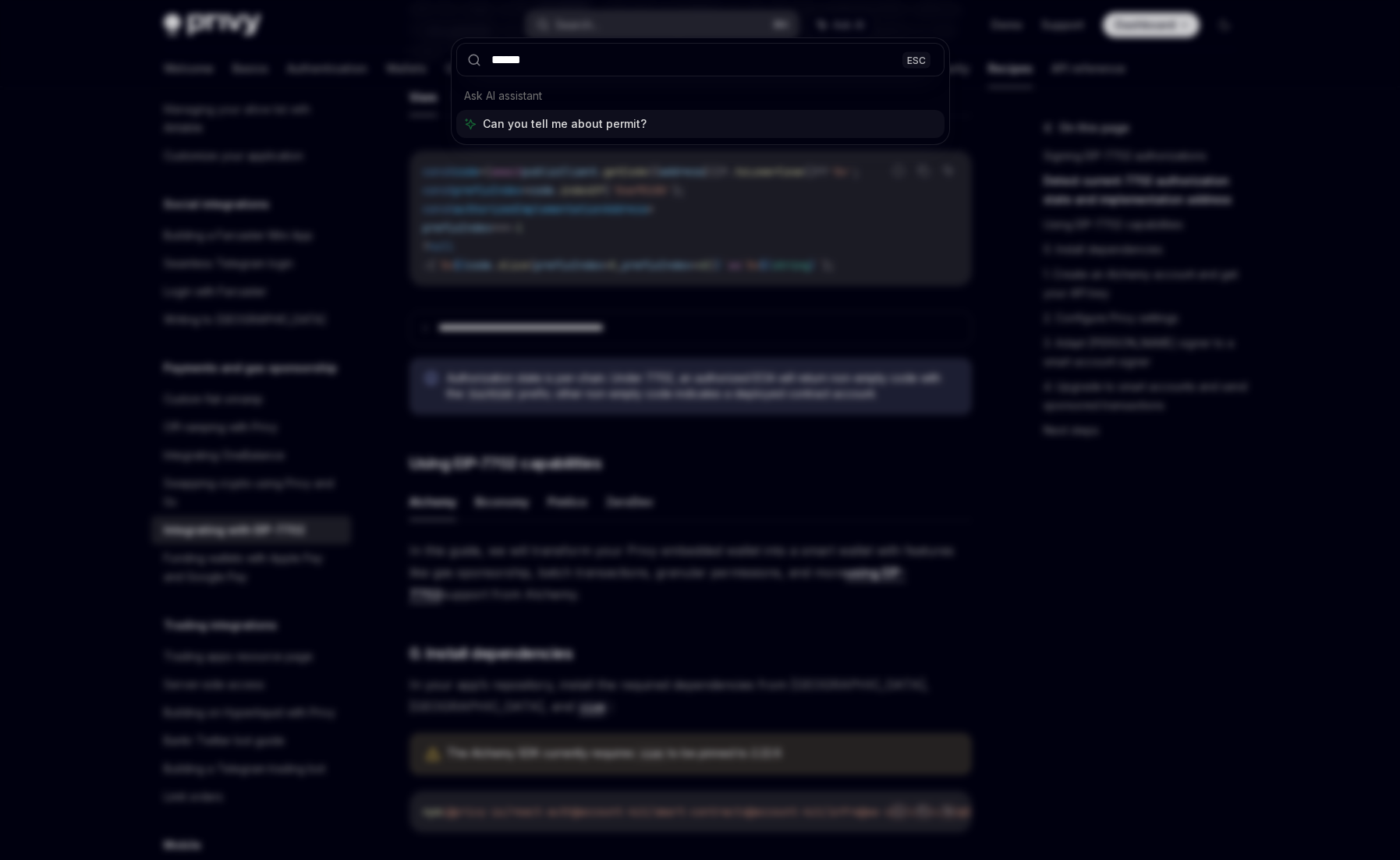
type input "*******"
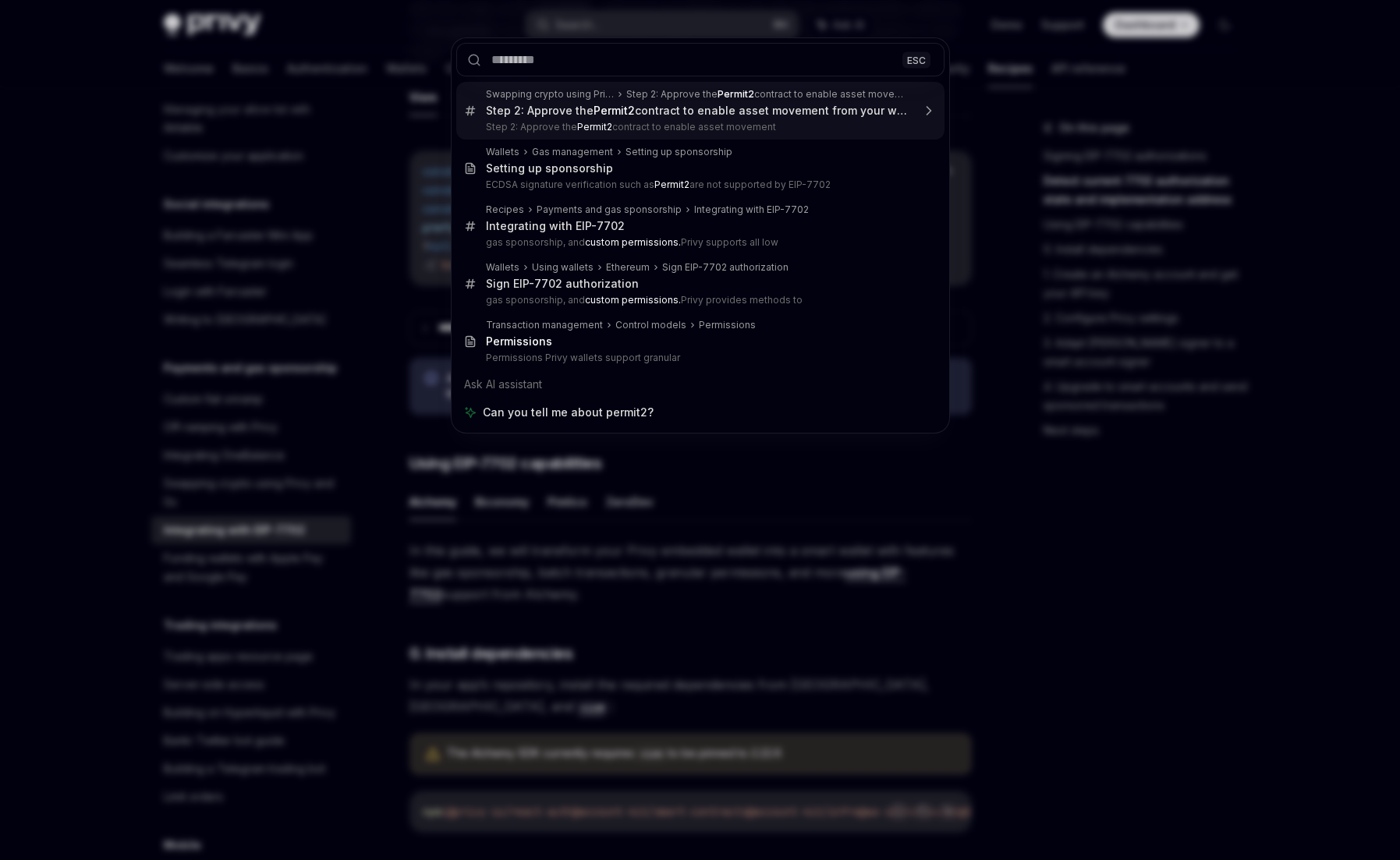
type textarea "*"
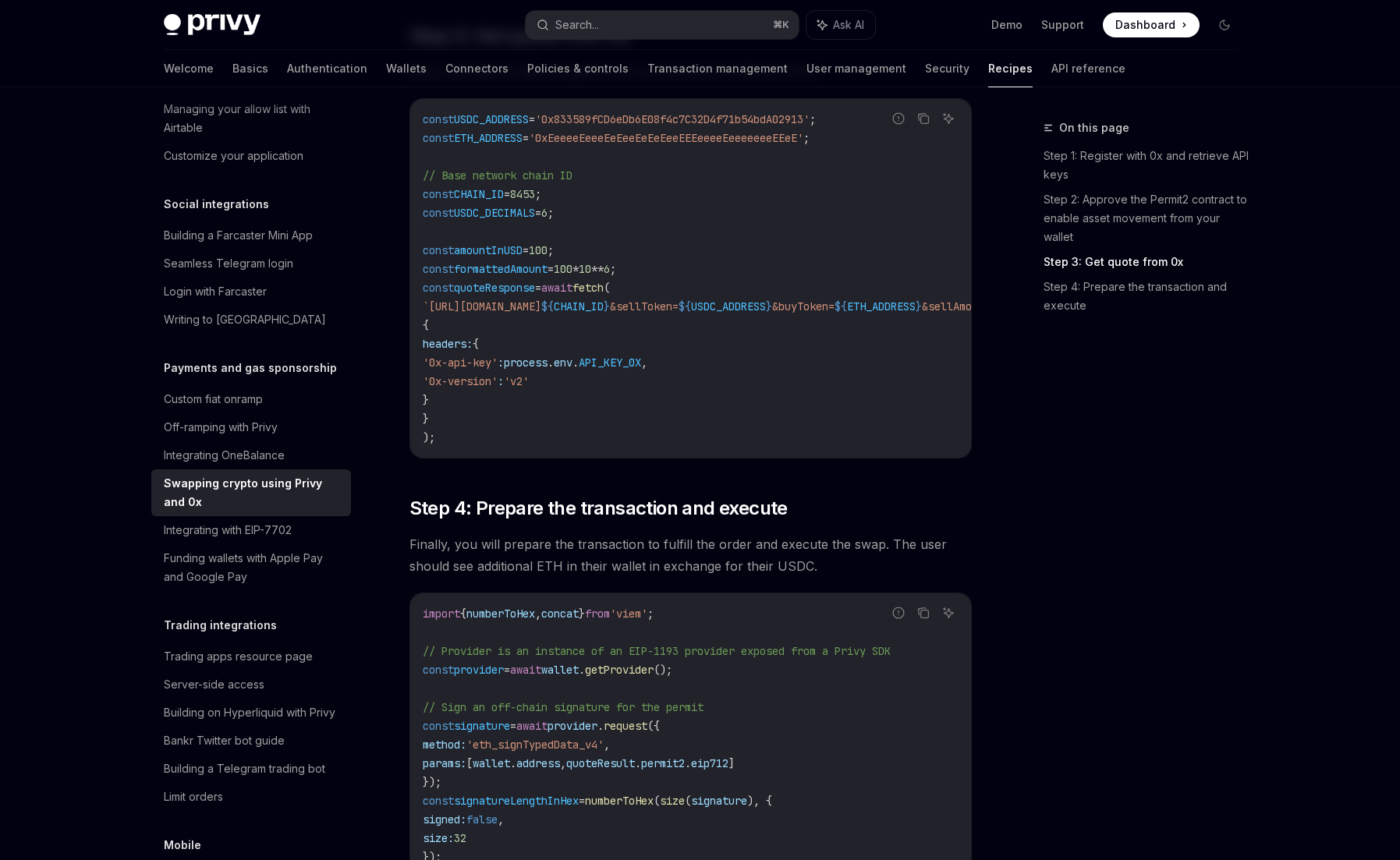
scroll to position [1536, 0]
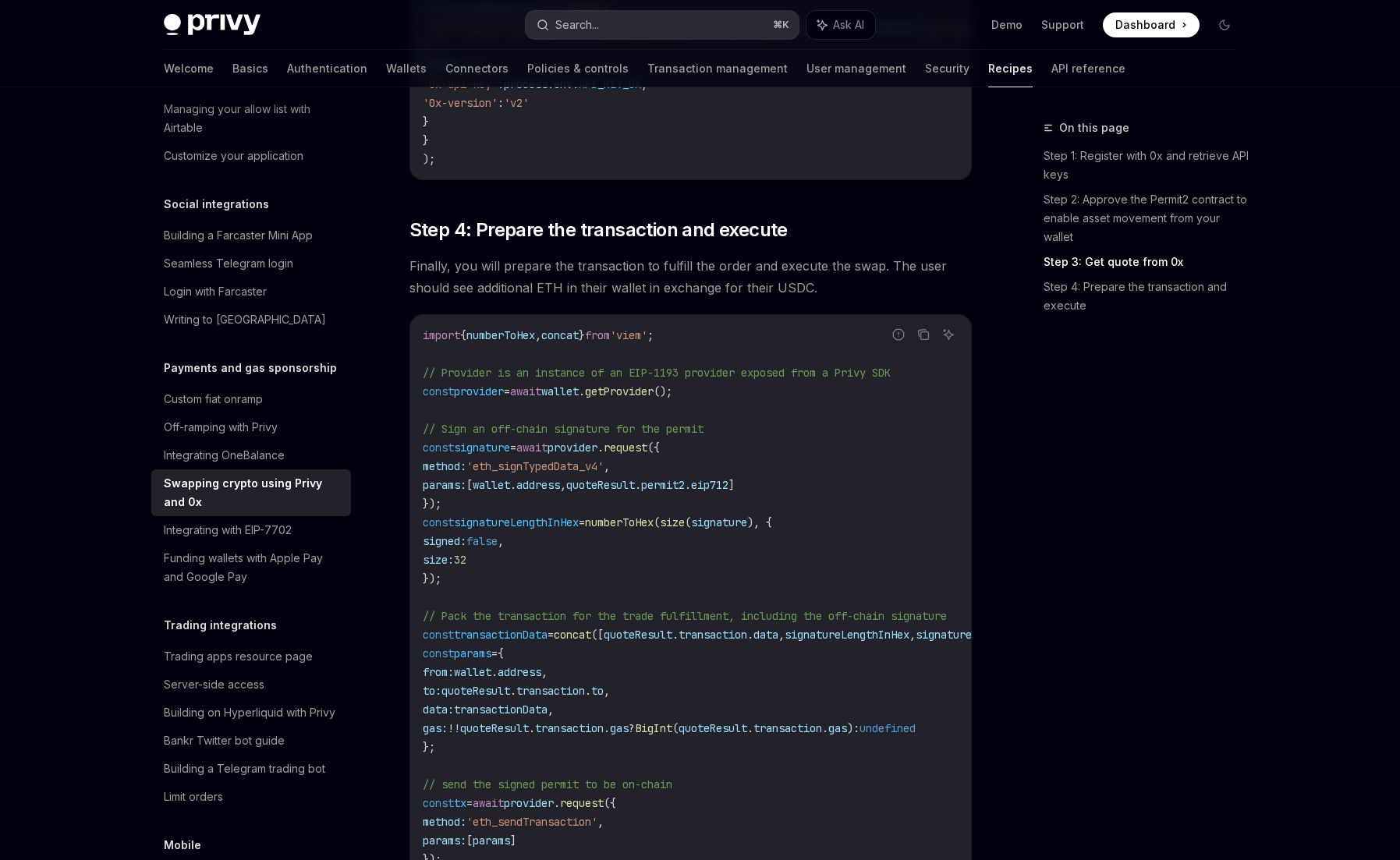
click at [640, 30] on button "Search... ⌘ K" at bounding box center [663, 25] width 273 height 28
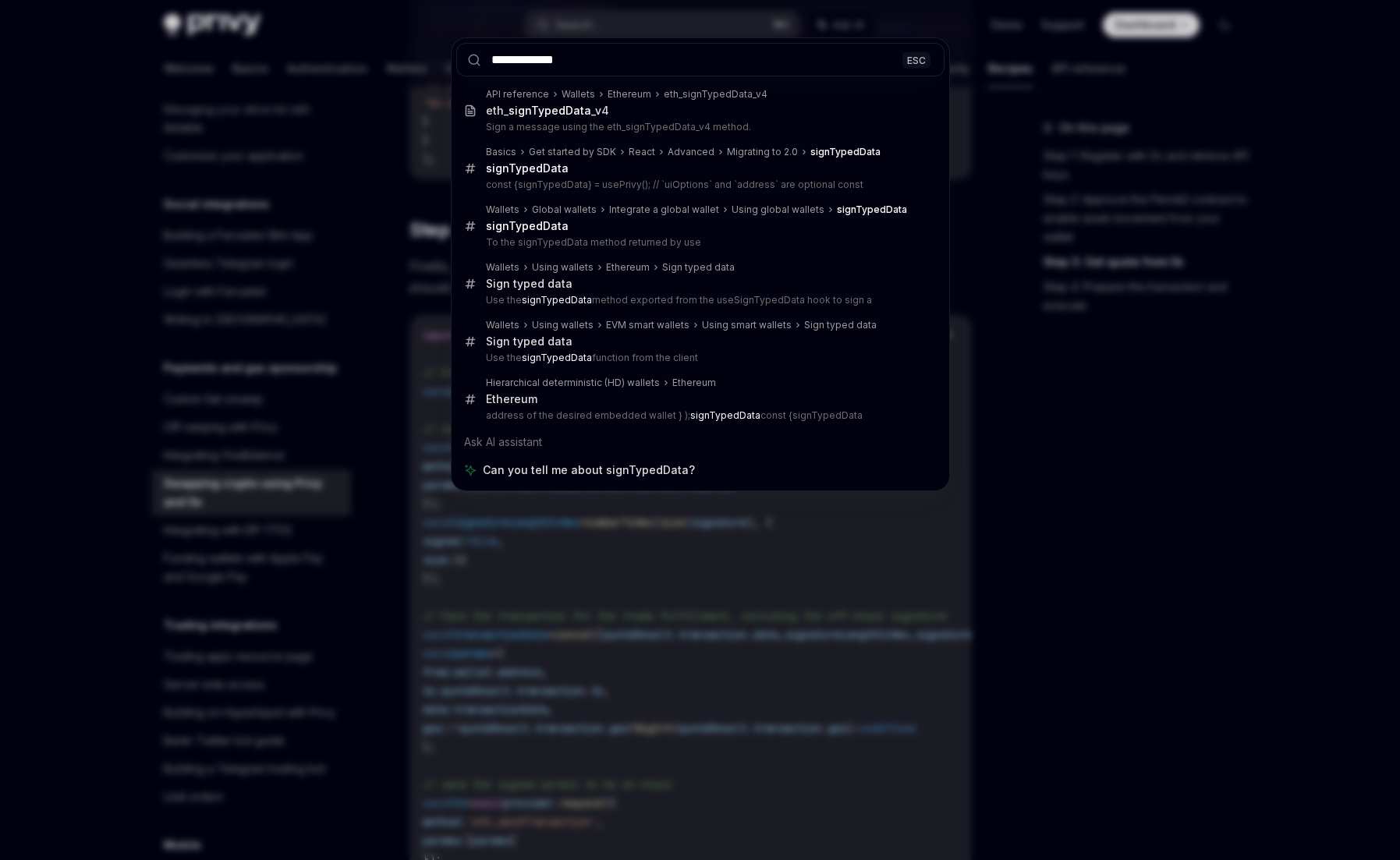
type input "**********"
click at [955, 510] on div "**********" at bounding box center [700, 430] width 1400 height 860
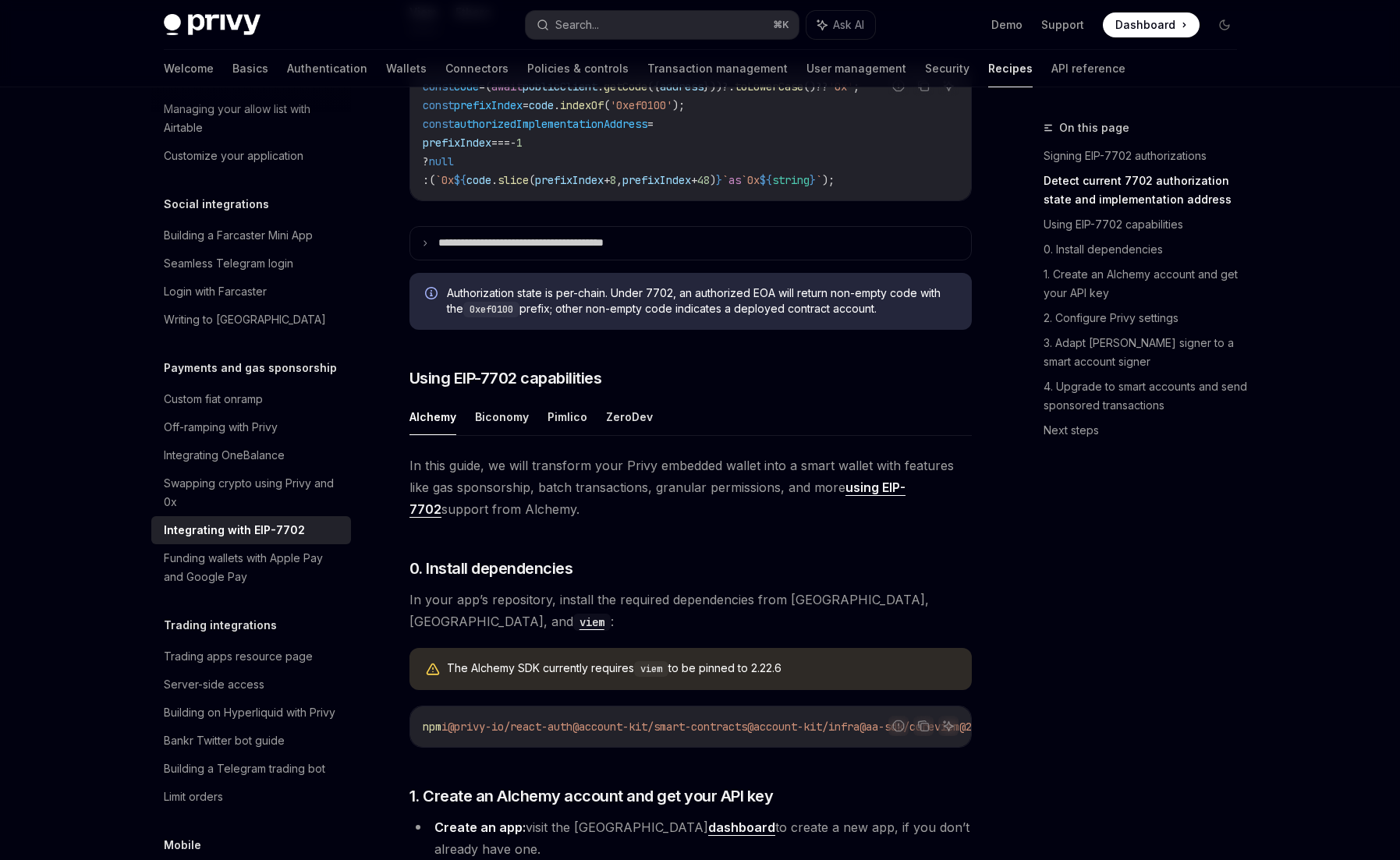
type textarea "*"
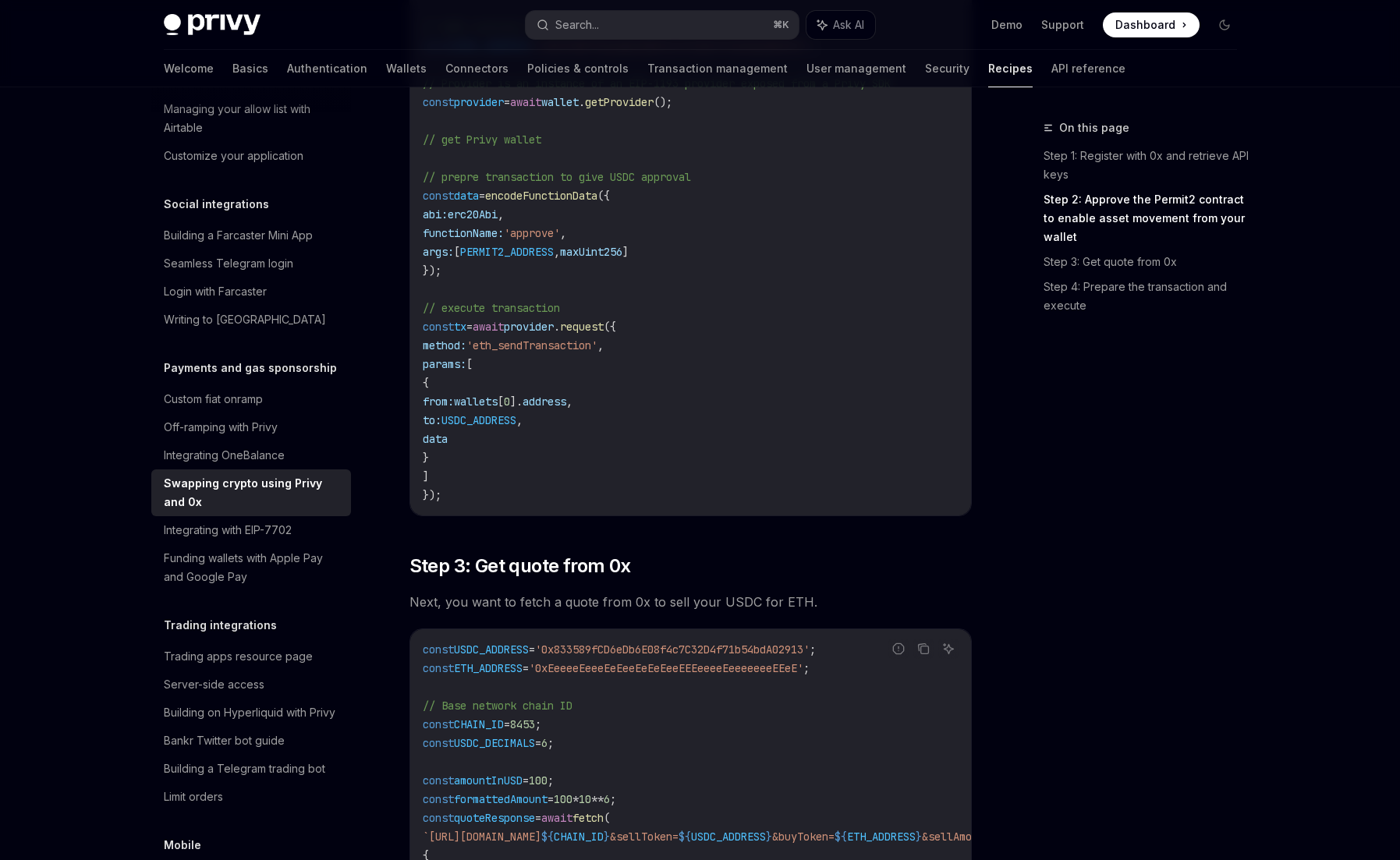
scroll to position [726, 0]
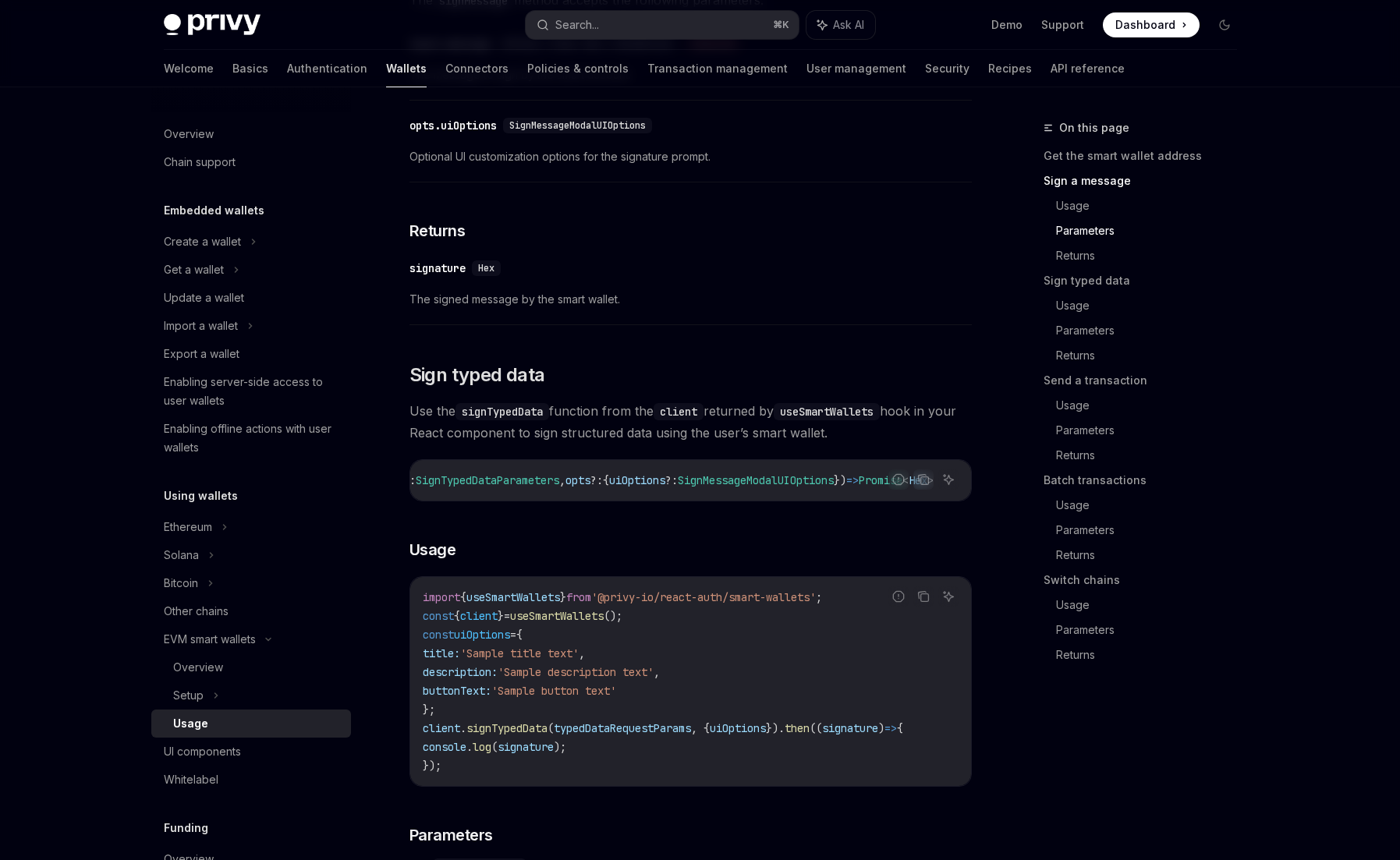
scroll to position [0, 216]
click at [669, 736] on span "typedDataRequestParams" at bounding box center [622, 728] width 138 height 14
copy span "typedDataRequestParams"
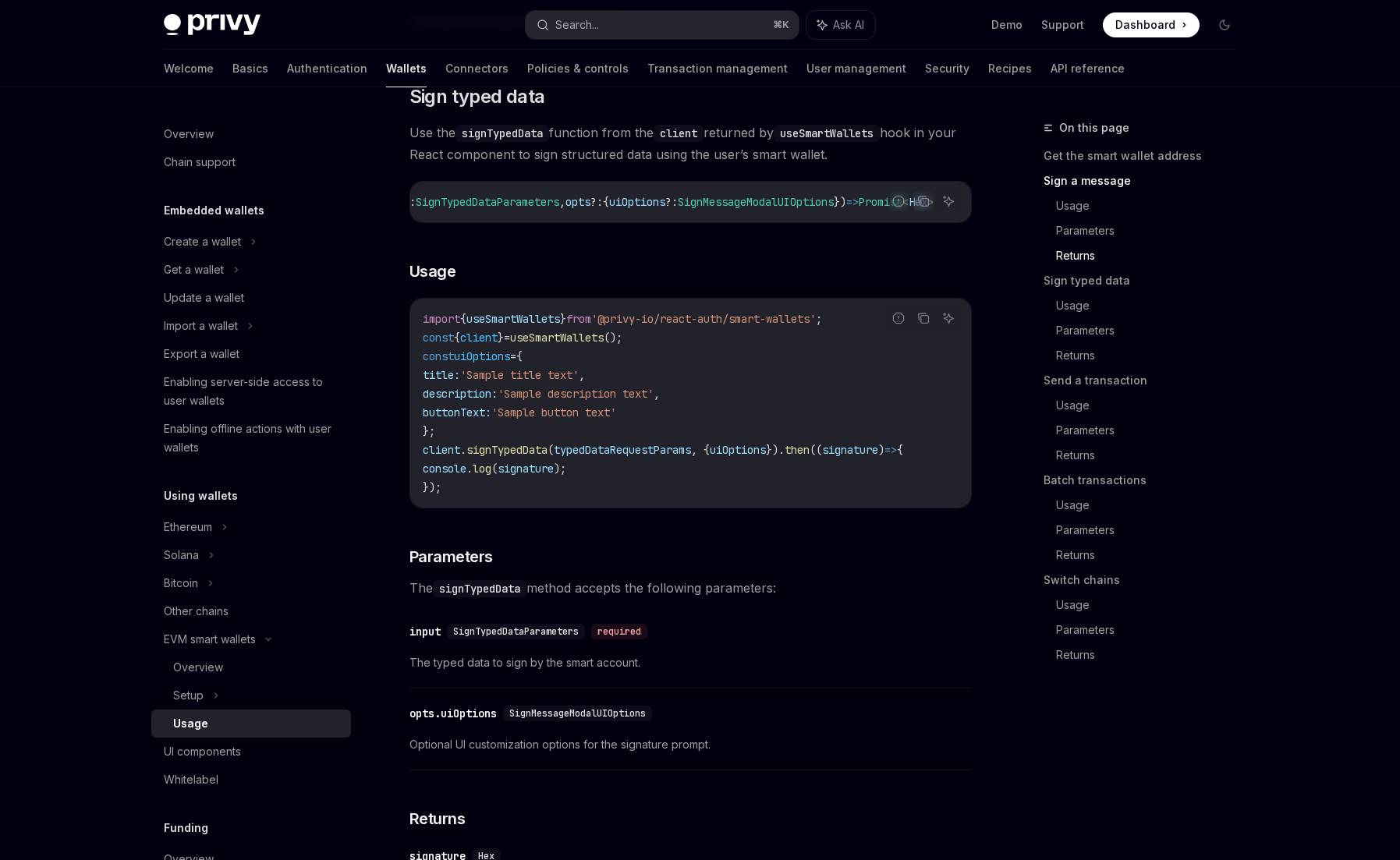
scroll to position [1311, 0]
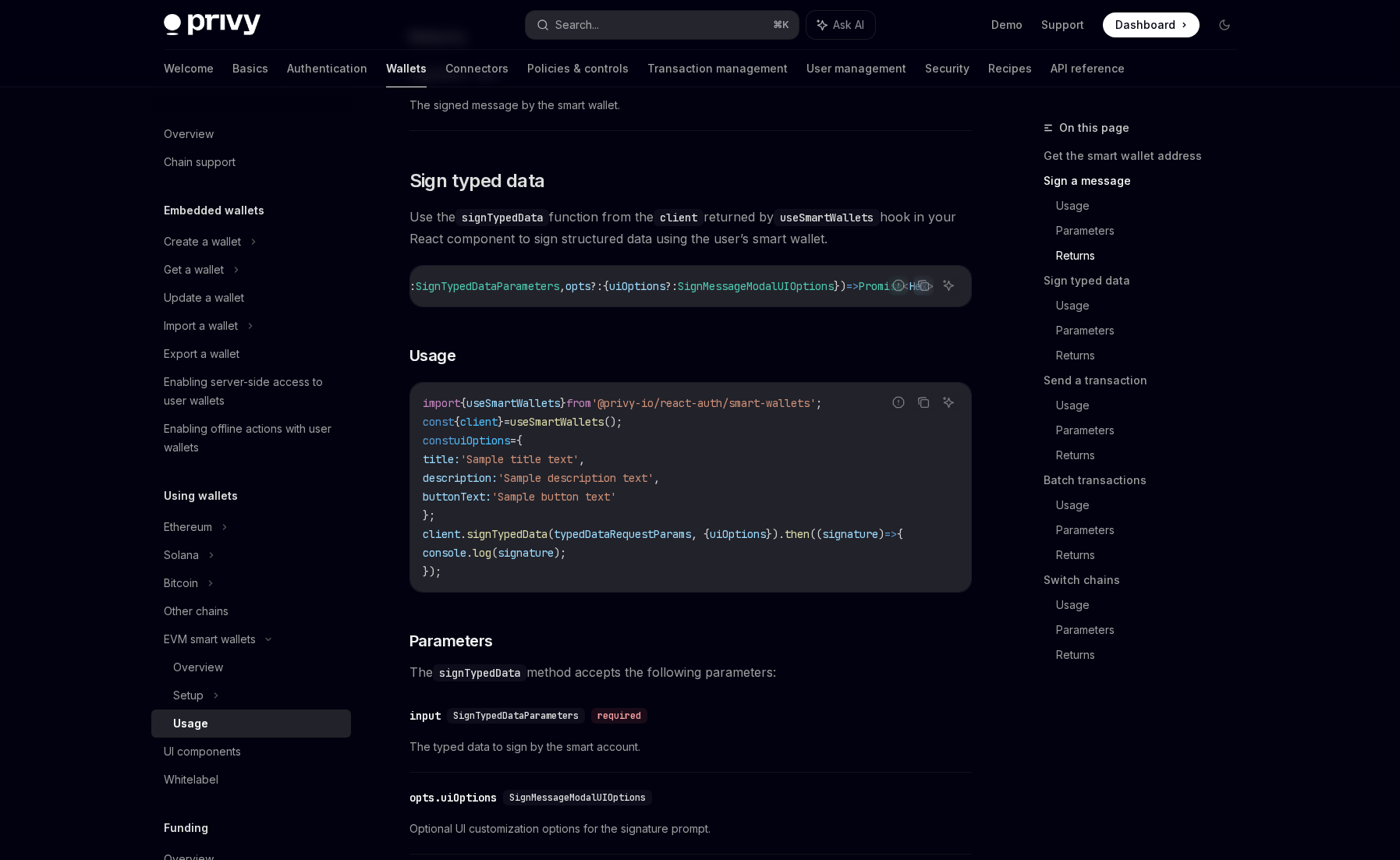
click at [503, 293] on span "SignTypedDataParameters" at bounding box center [487, 285] width 143 height 14
copy span "SignTypedDataParameters"
click at [591, 25] on div "Search..." at bounding box center [576, 25] width 44 height 19
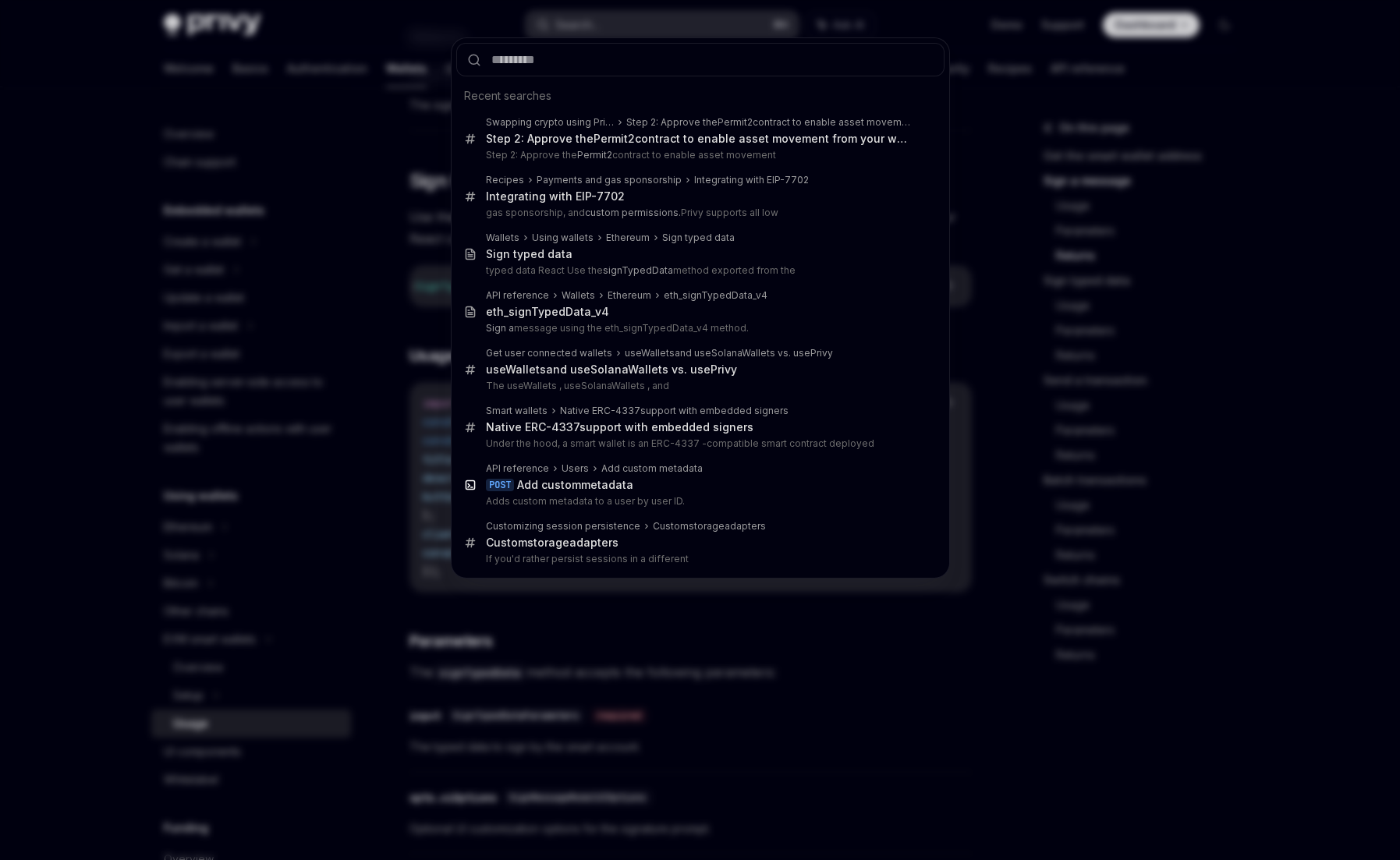
type input "**********"
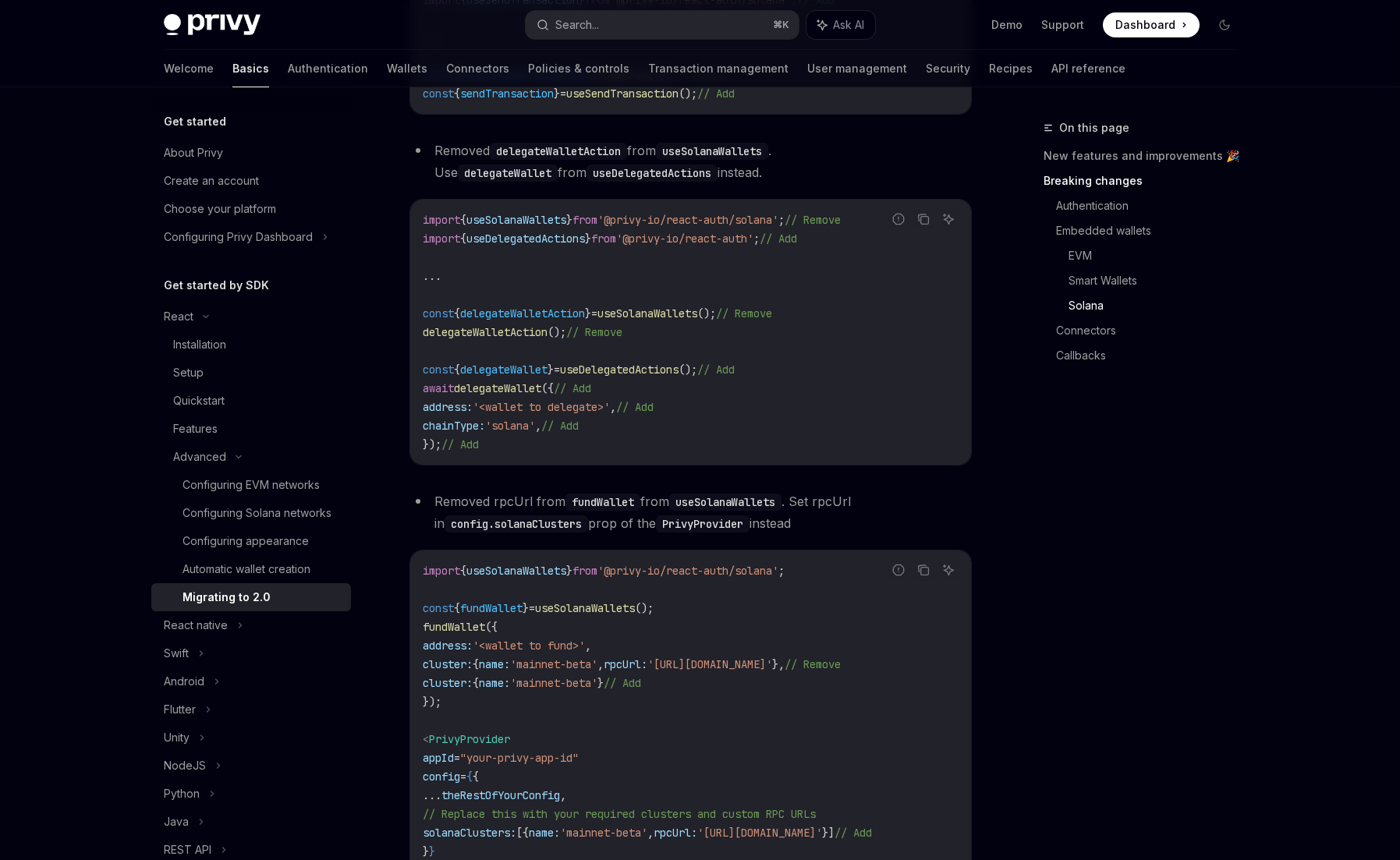
scroll to position [2013, 0]
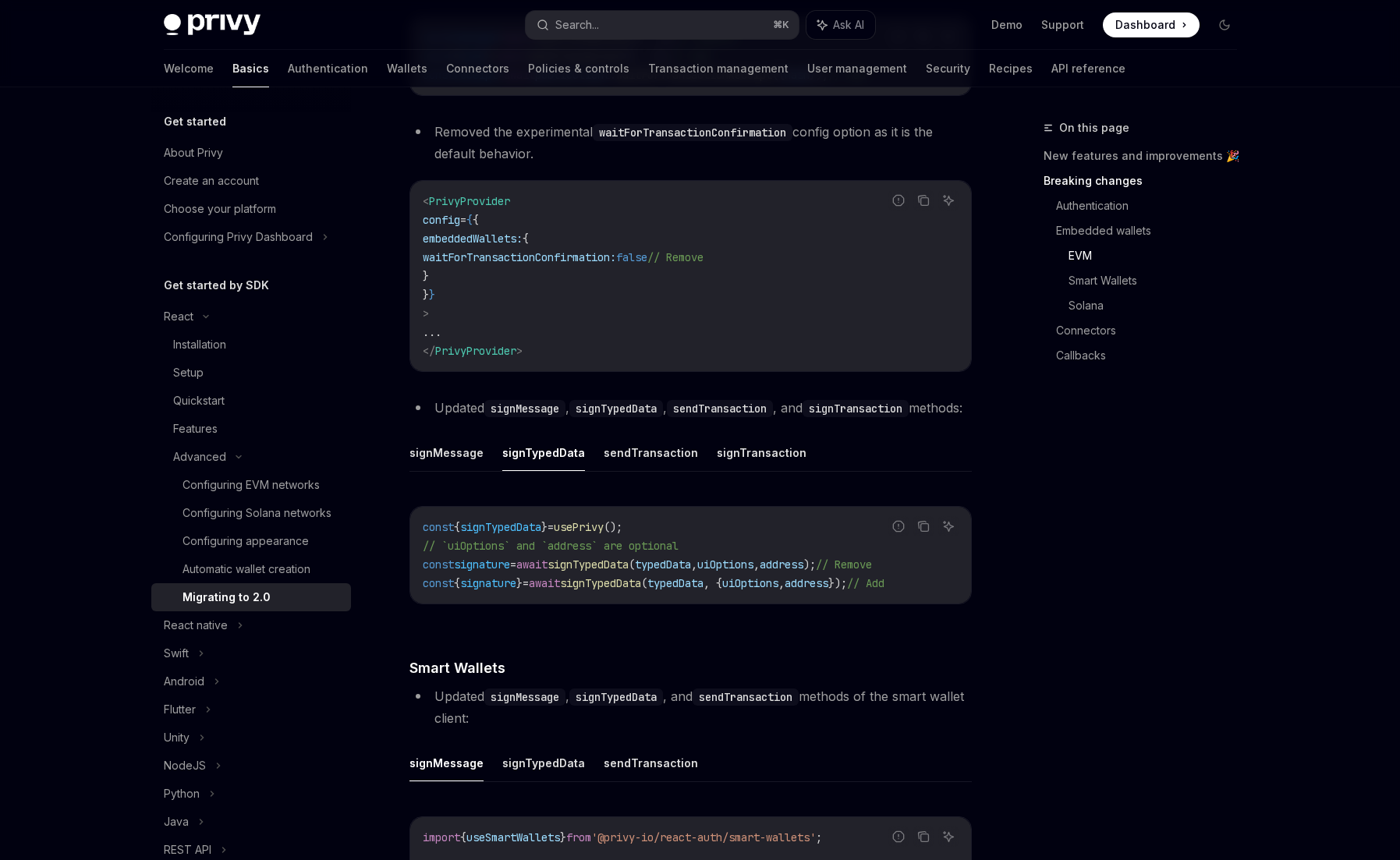
click at [697, 592] on code "const { signTypedData } = usePrivy (); // `uiOptions` and `address` are optiona…" at bounding box center [691, 555] width 535 height 75
click at [691, 572] on span "typedData" at bounding box center [663, 564] width 56 height 14
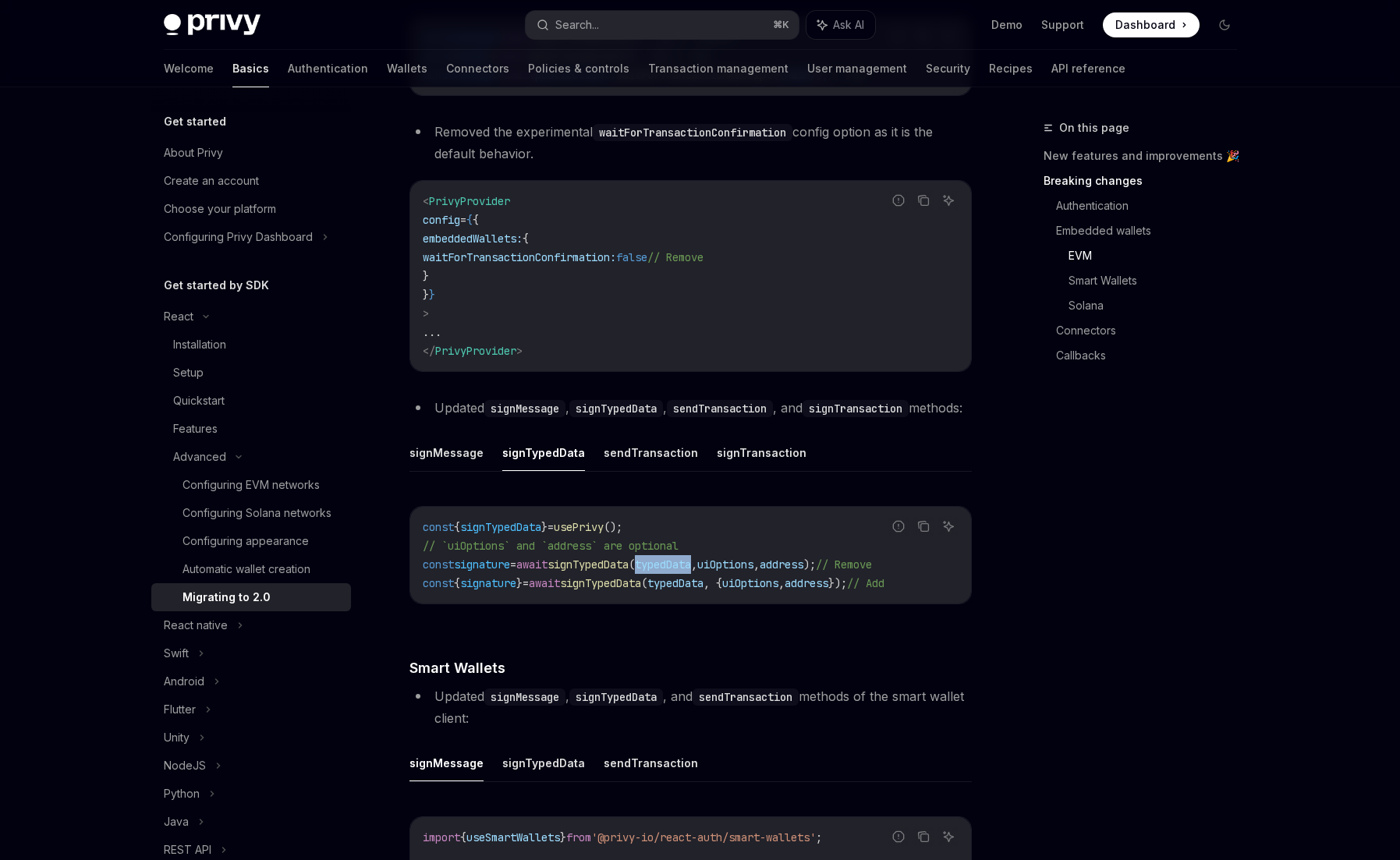
click at [691, 572] on span "typedData" at bounding box center [663, 564] width 56 height 14
copy span "typedData"
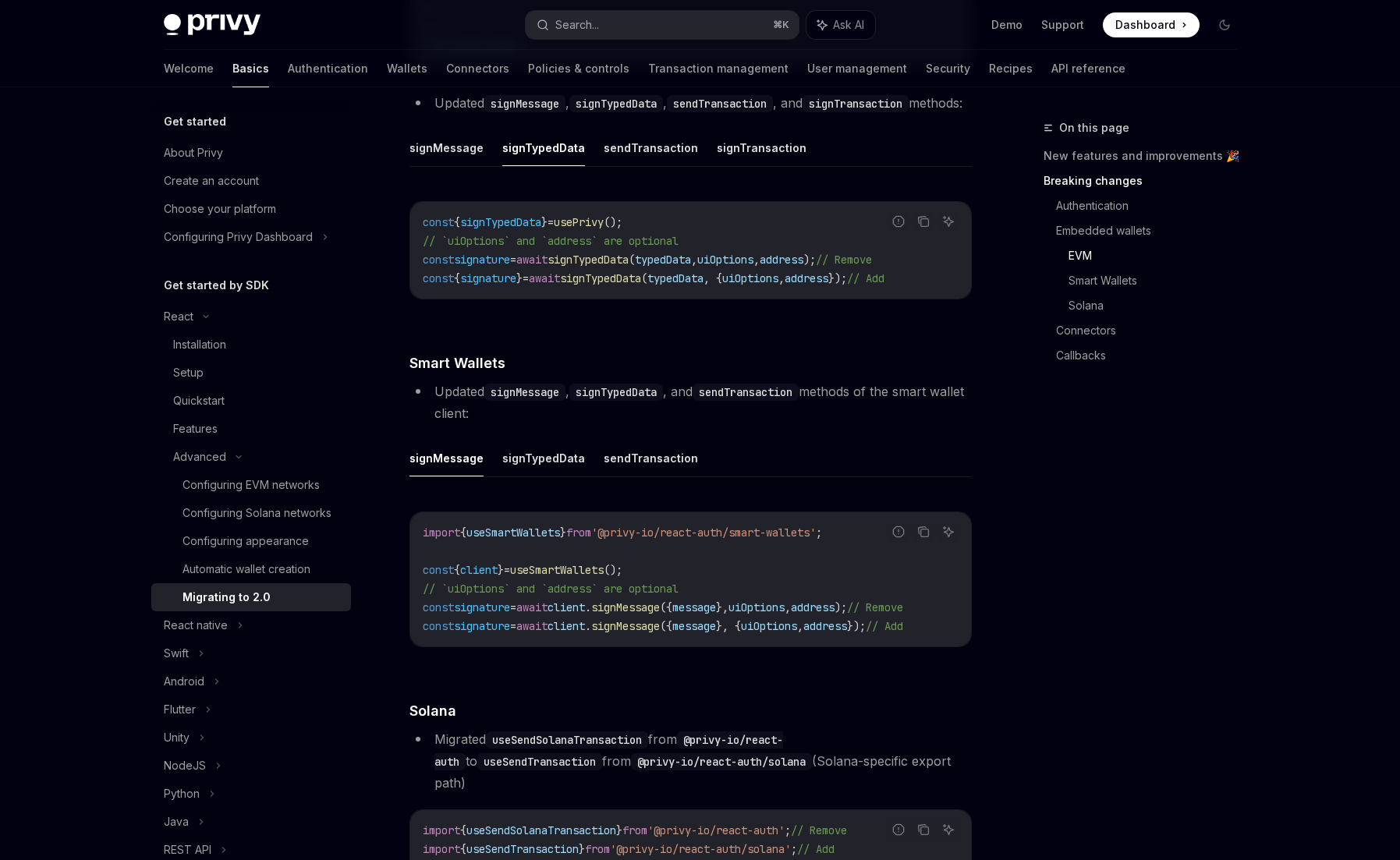
scroll to position [2405, 0]
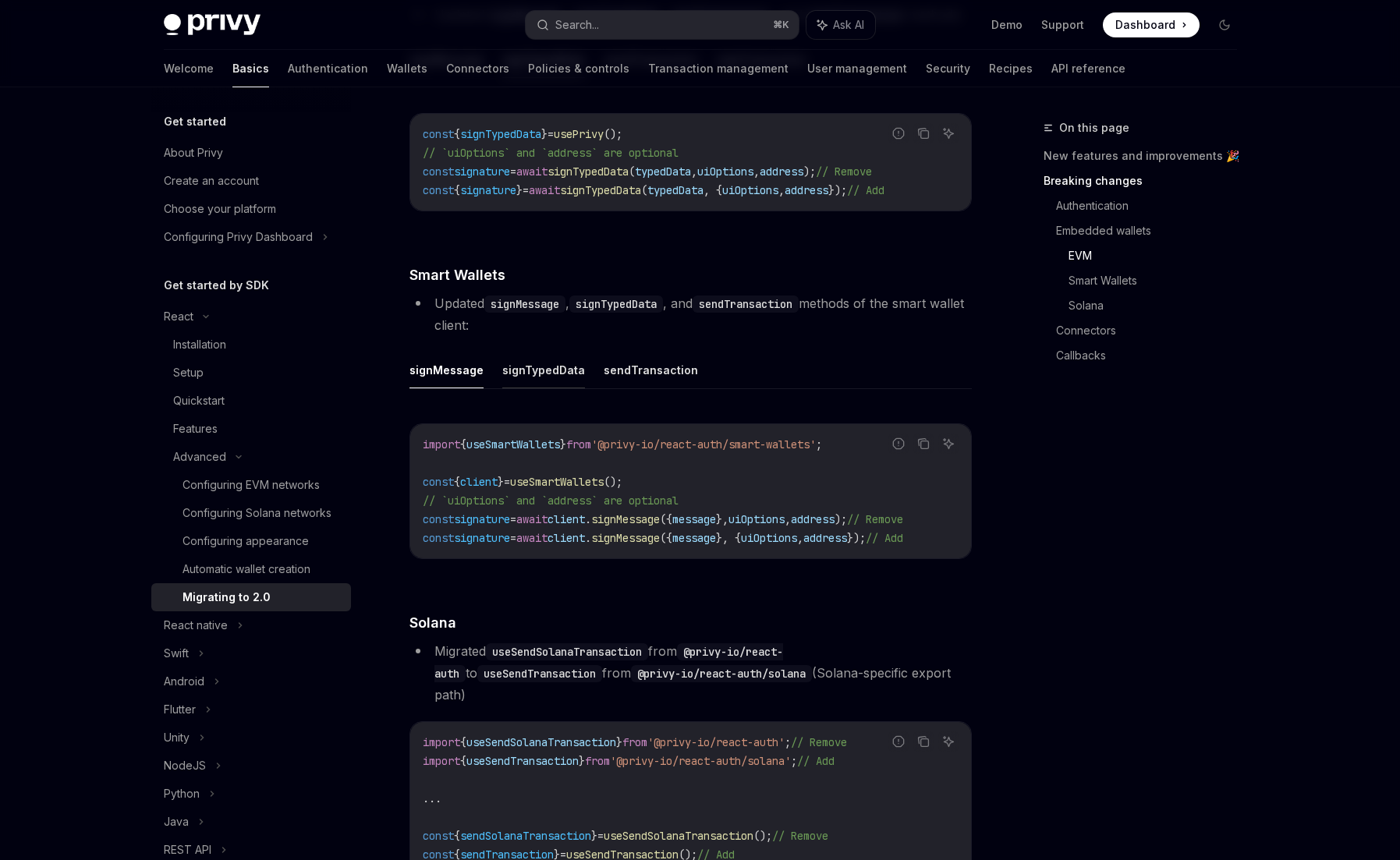
click at [517, 388] on button "signTypedData" at bounding box center [544, 370] width 82 height 36
click at [467, 388] on button "signMessage" at bounding box center [445, 370] width 74 height 36
click at [519, 388] on button "signTypedData" at bounding box center [544, 370] width 82 height 36
click at [735, 526] on span "typedData" at bounding box center [707, 518] width 56 height 14
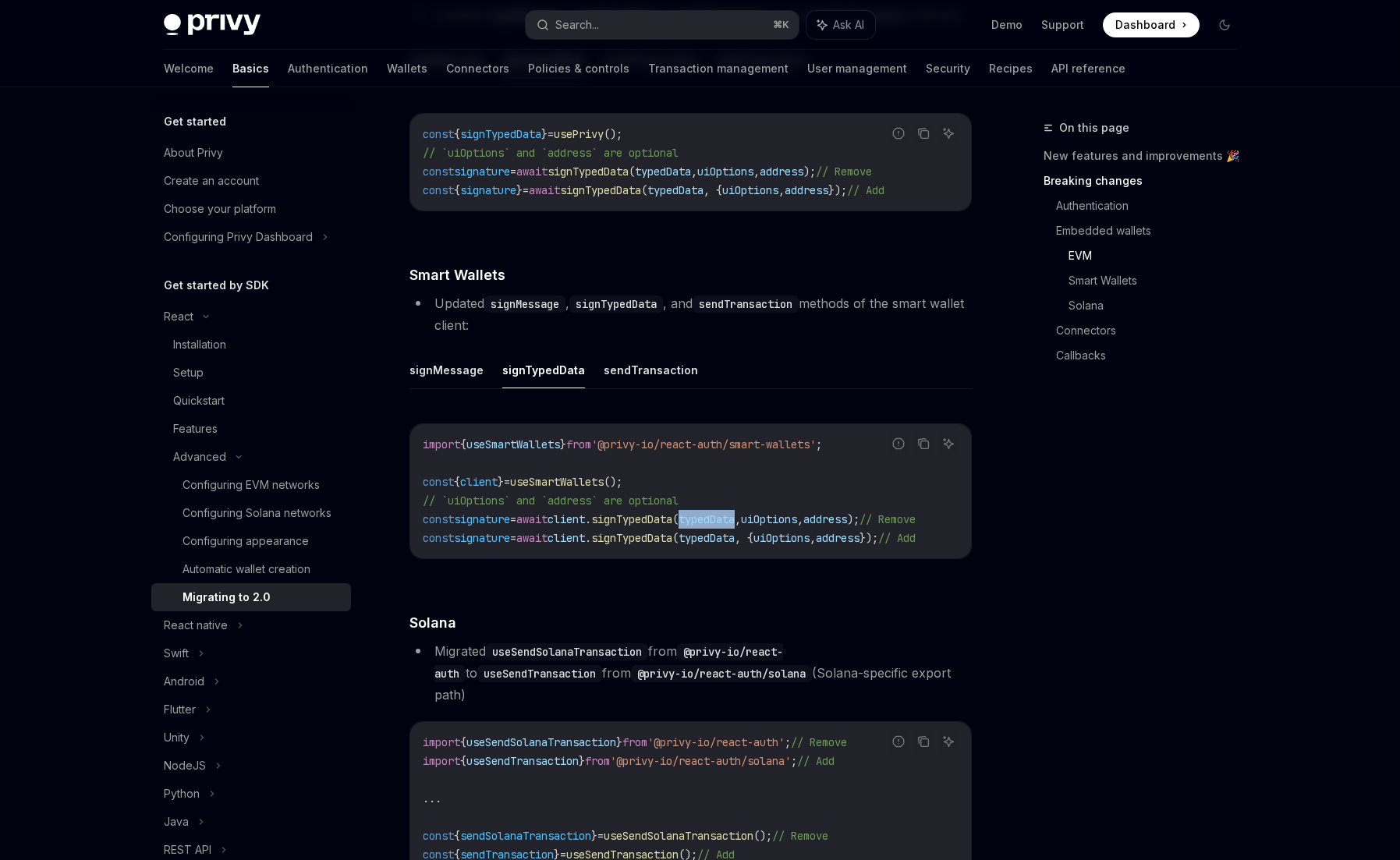
copy span "typedData"
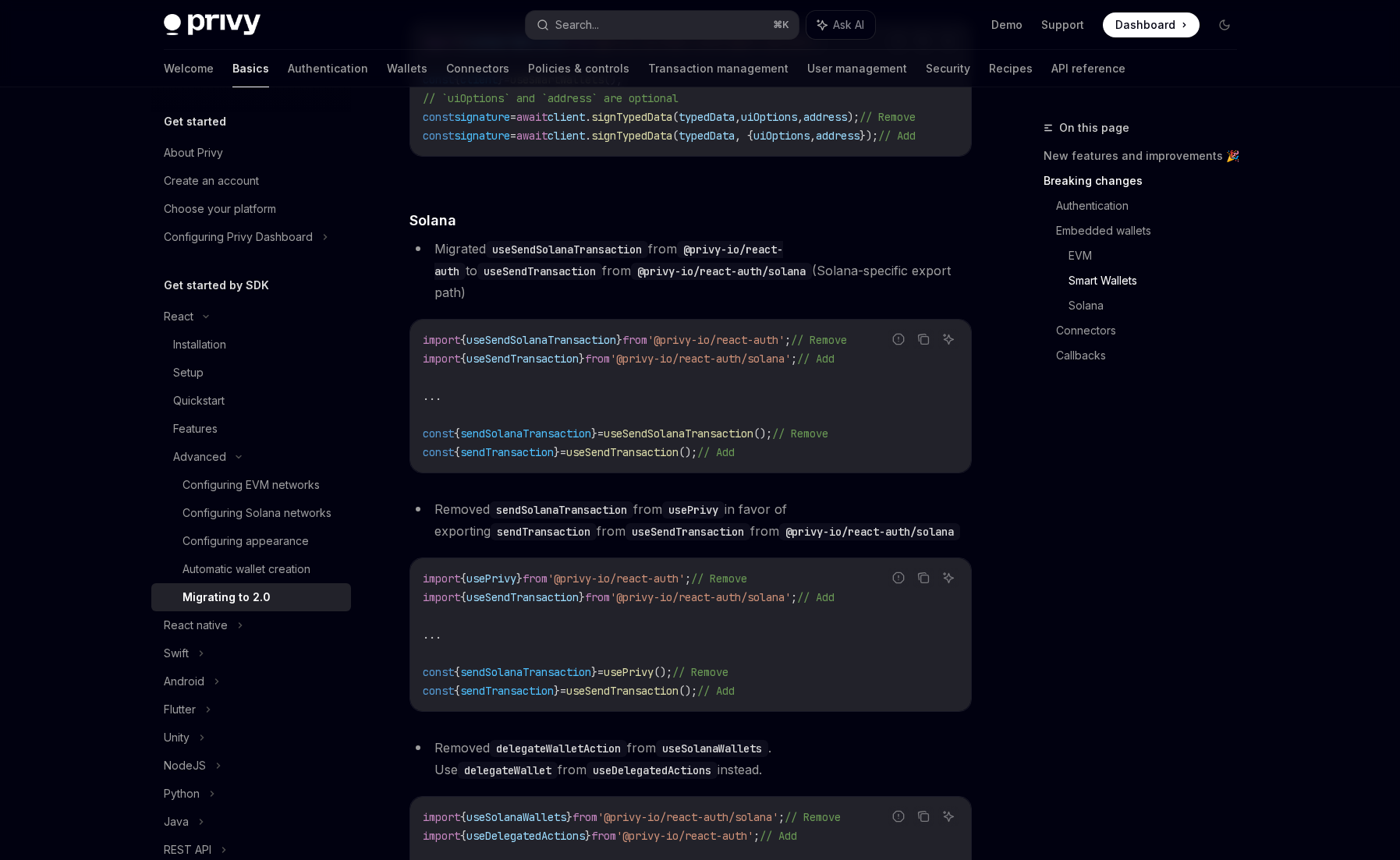
type textarea "*"
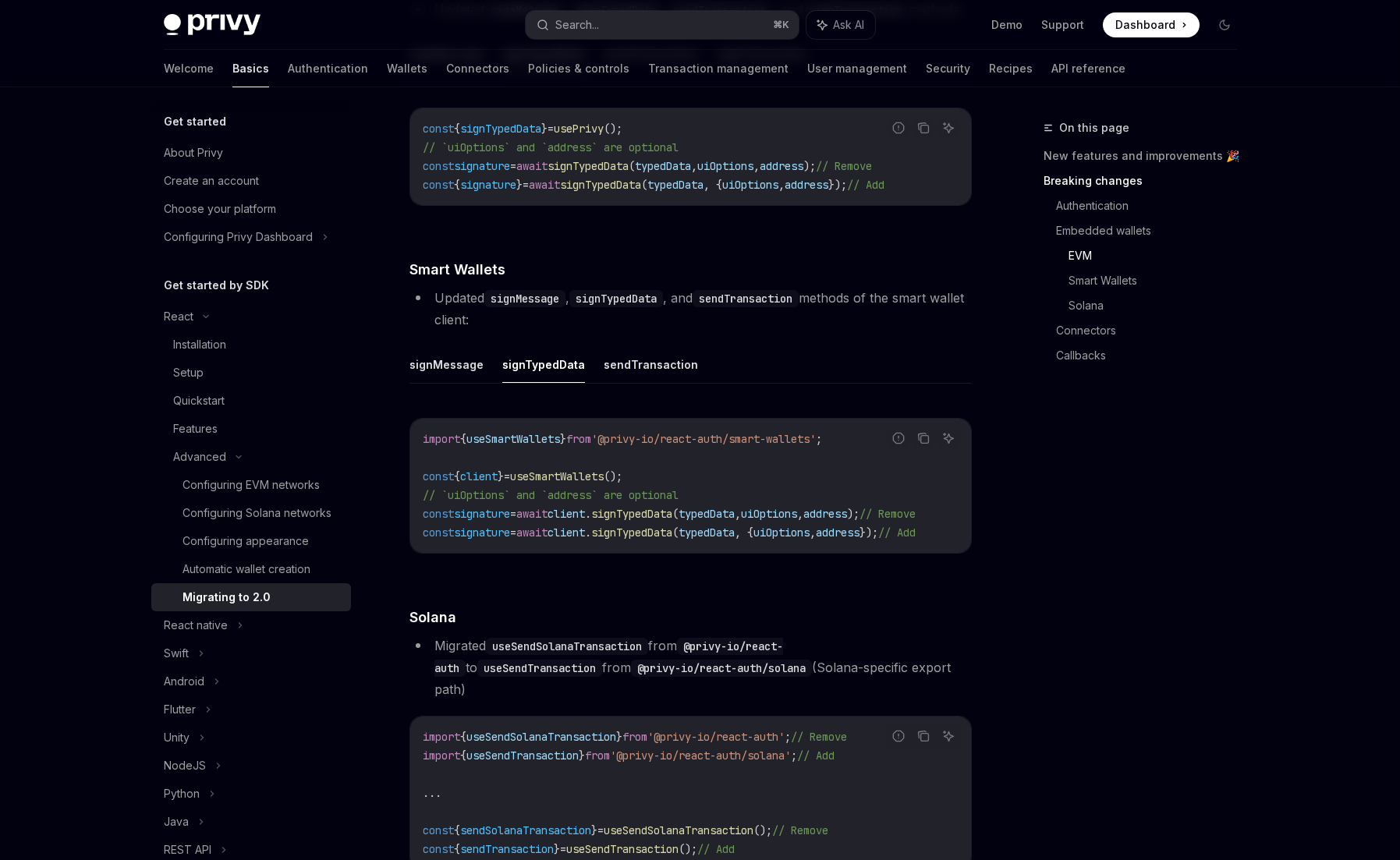
scroll to position [2405, 0]
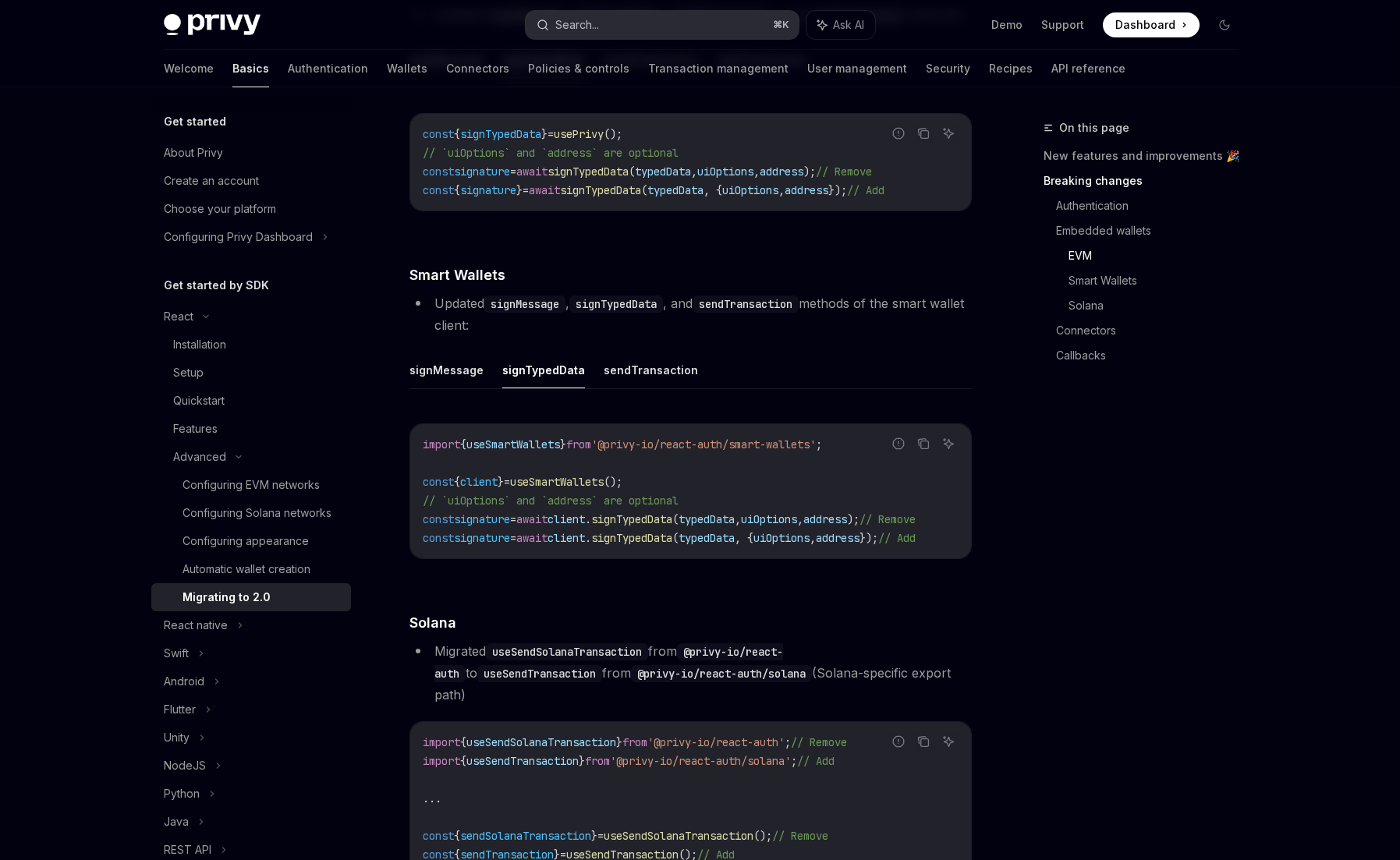
click at [587, 27] on div "Search..." at bounding box center [576, 25] width 44 height 19
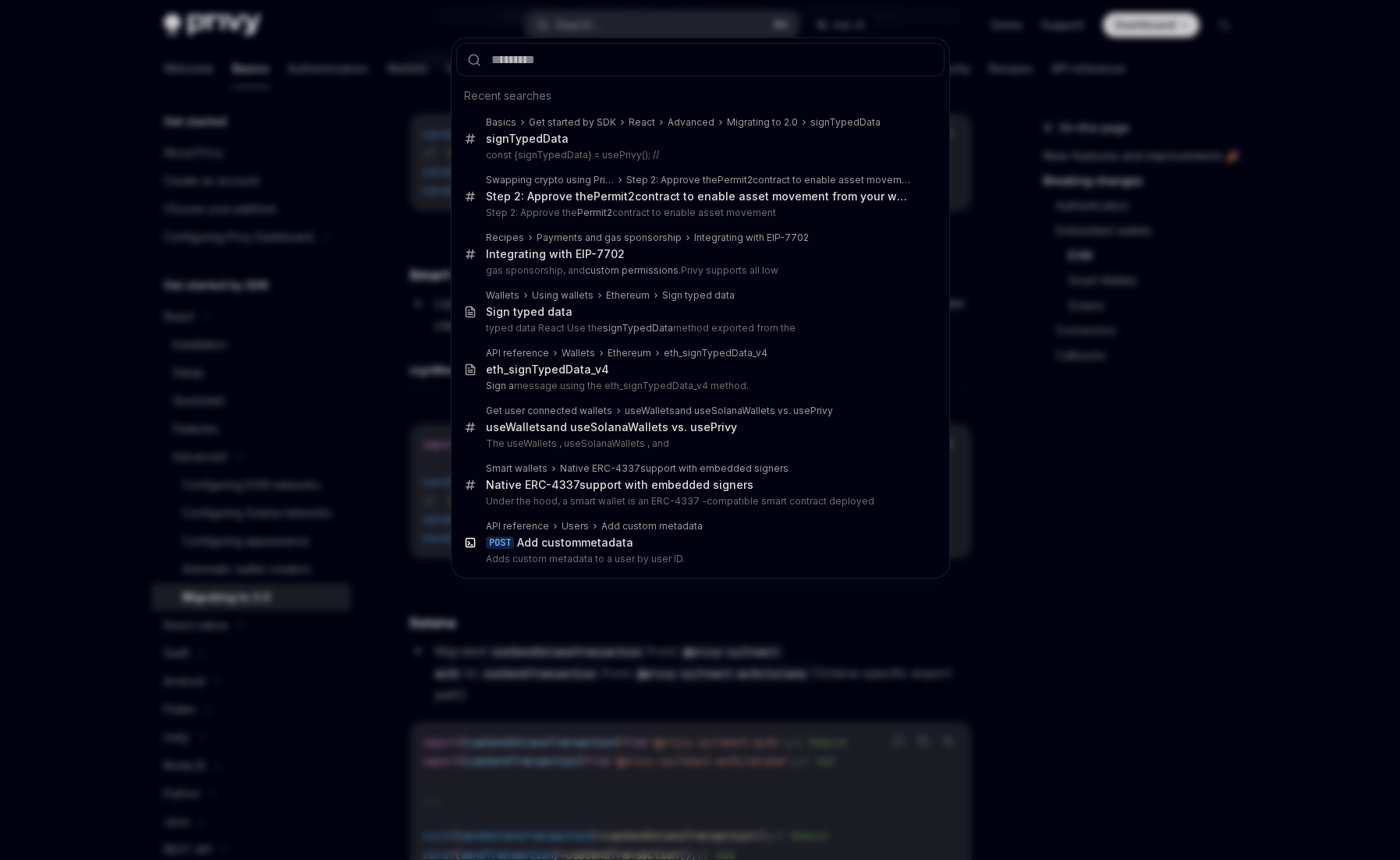
type input "*********"
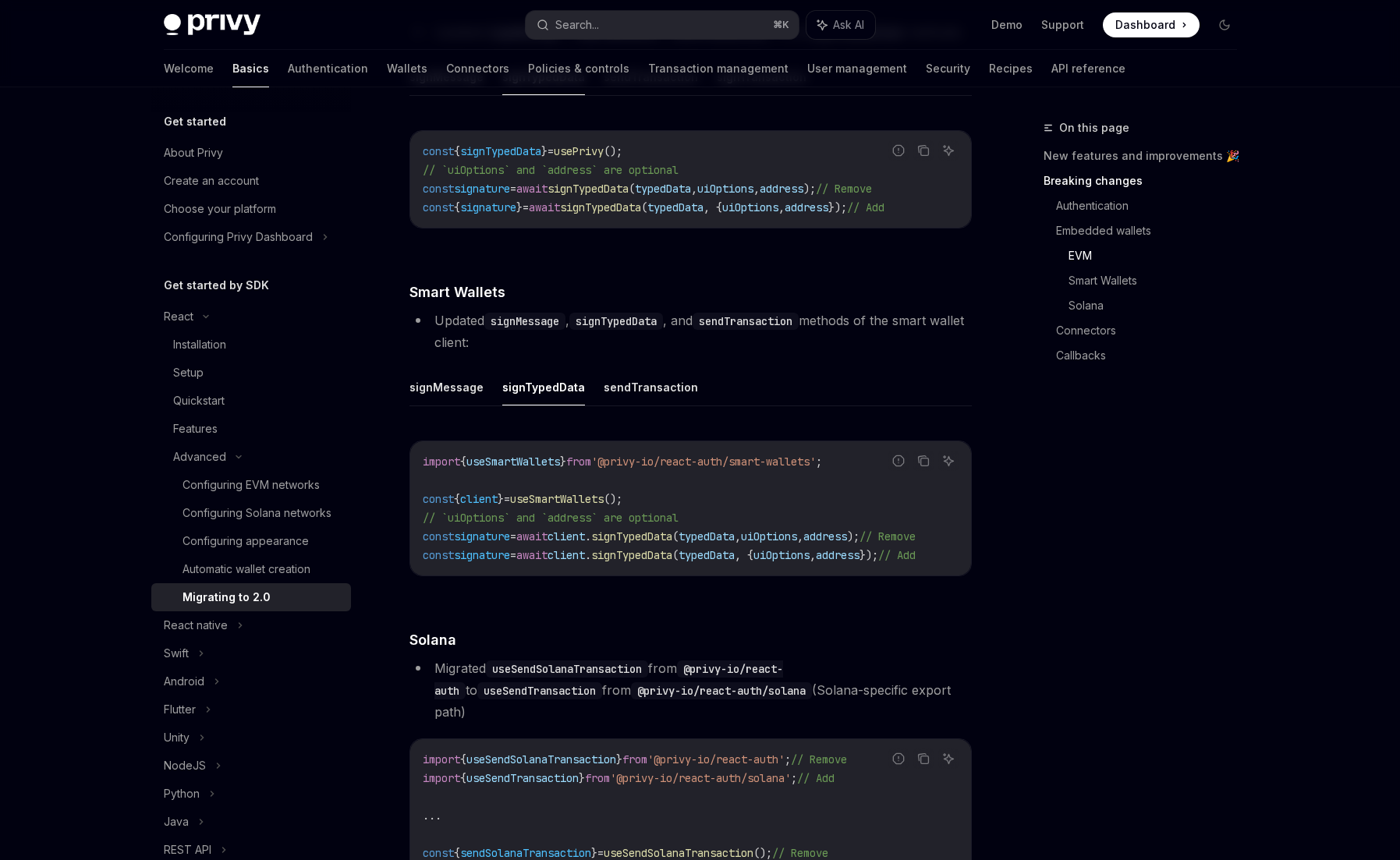
scroll to position [2387, 0]
click at [629, 27] on button "Search... ⌘ K" at bounding box center [663, 25] width 273 height 28
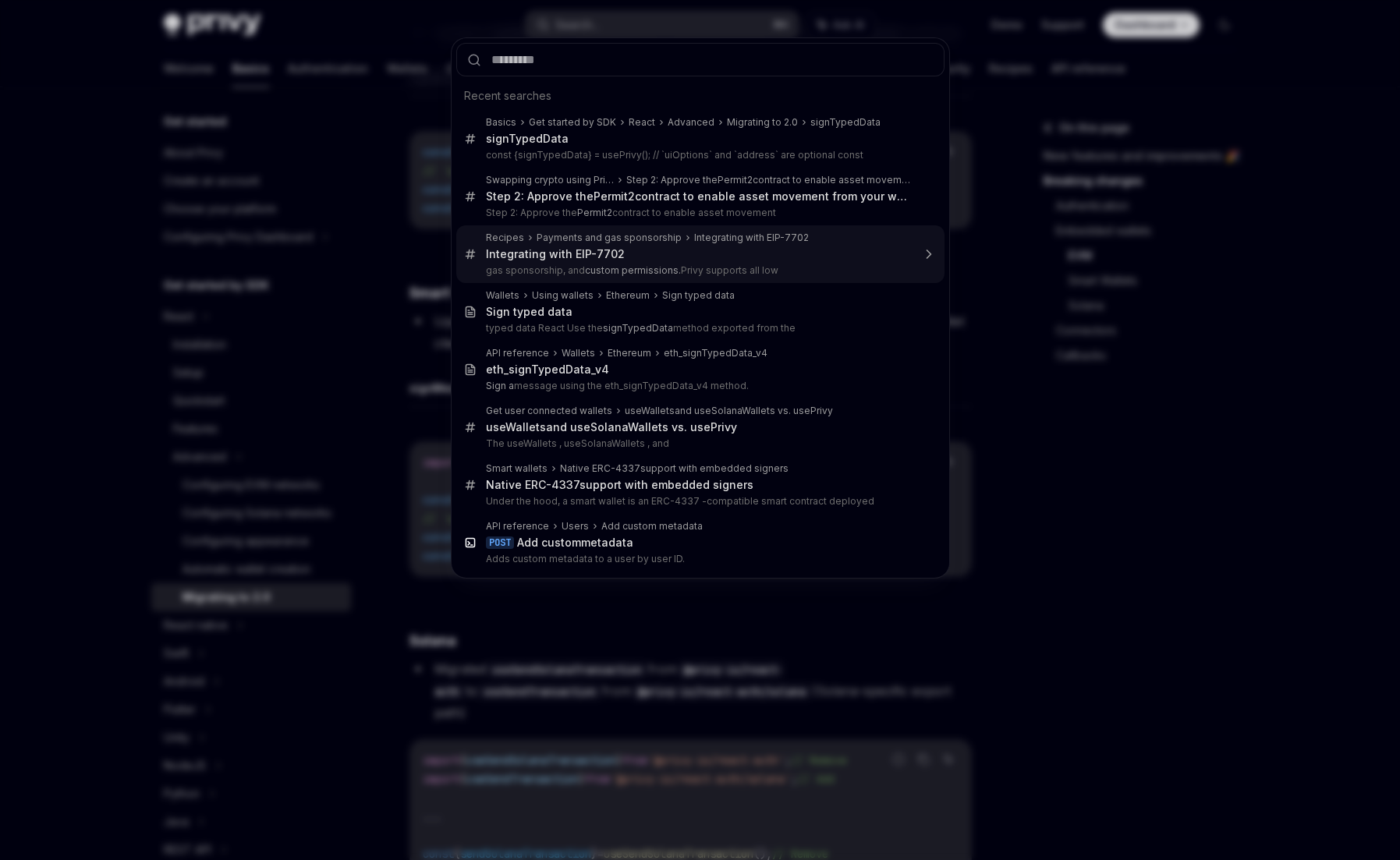
type input "*********"
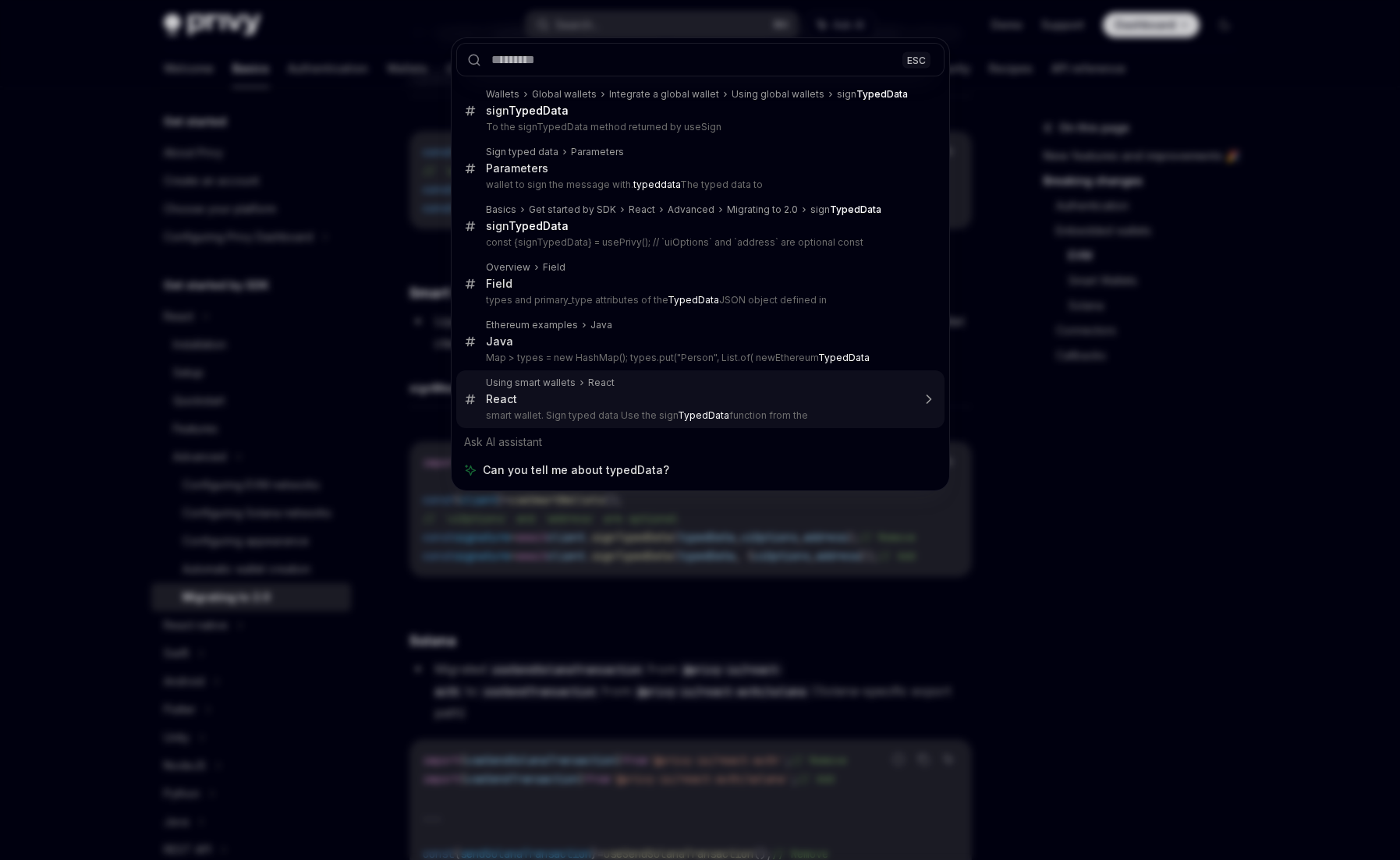
type textarea "*"
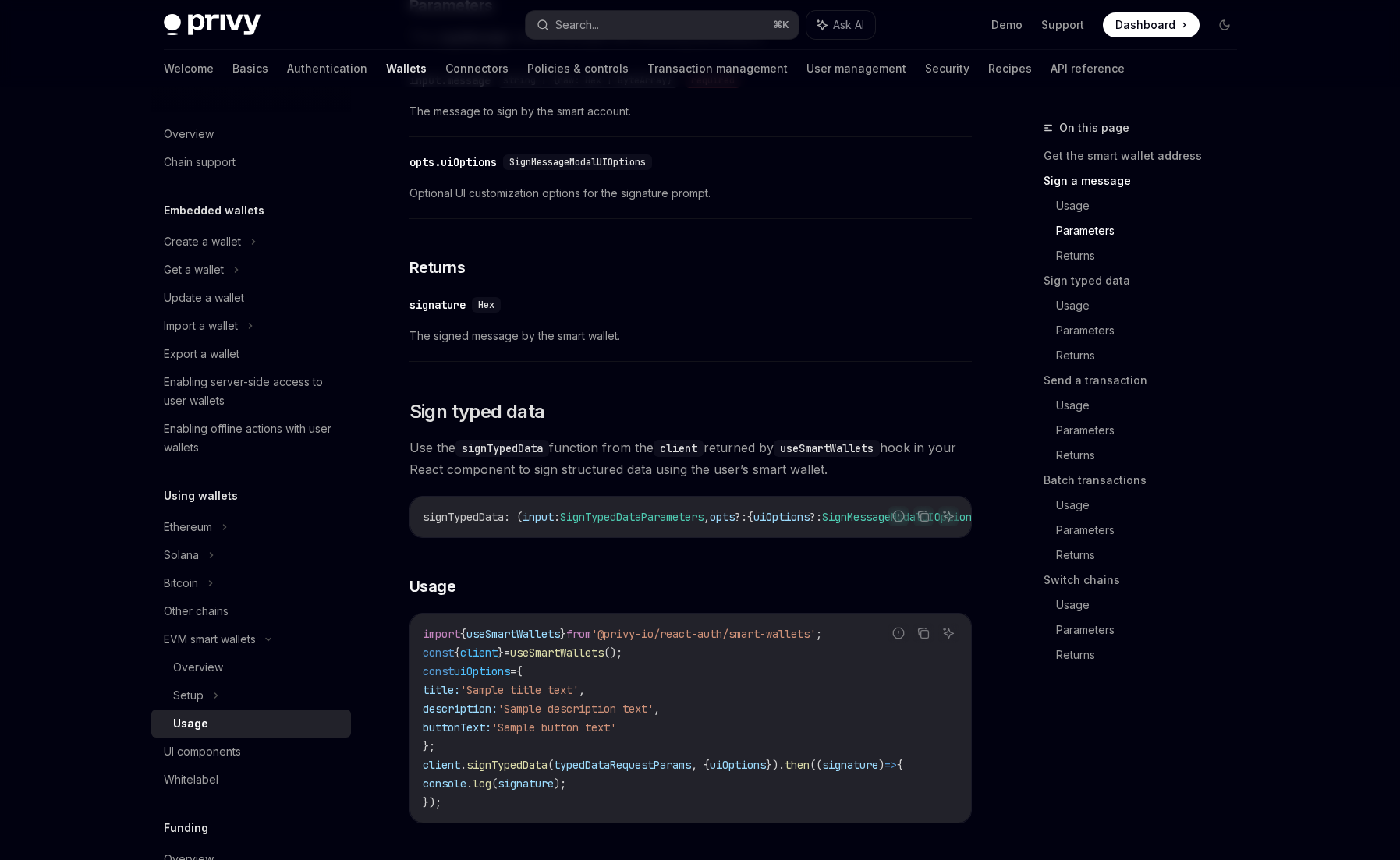
scroll to position [1076, 0]
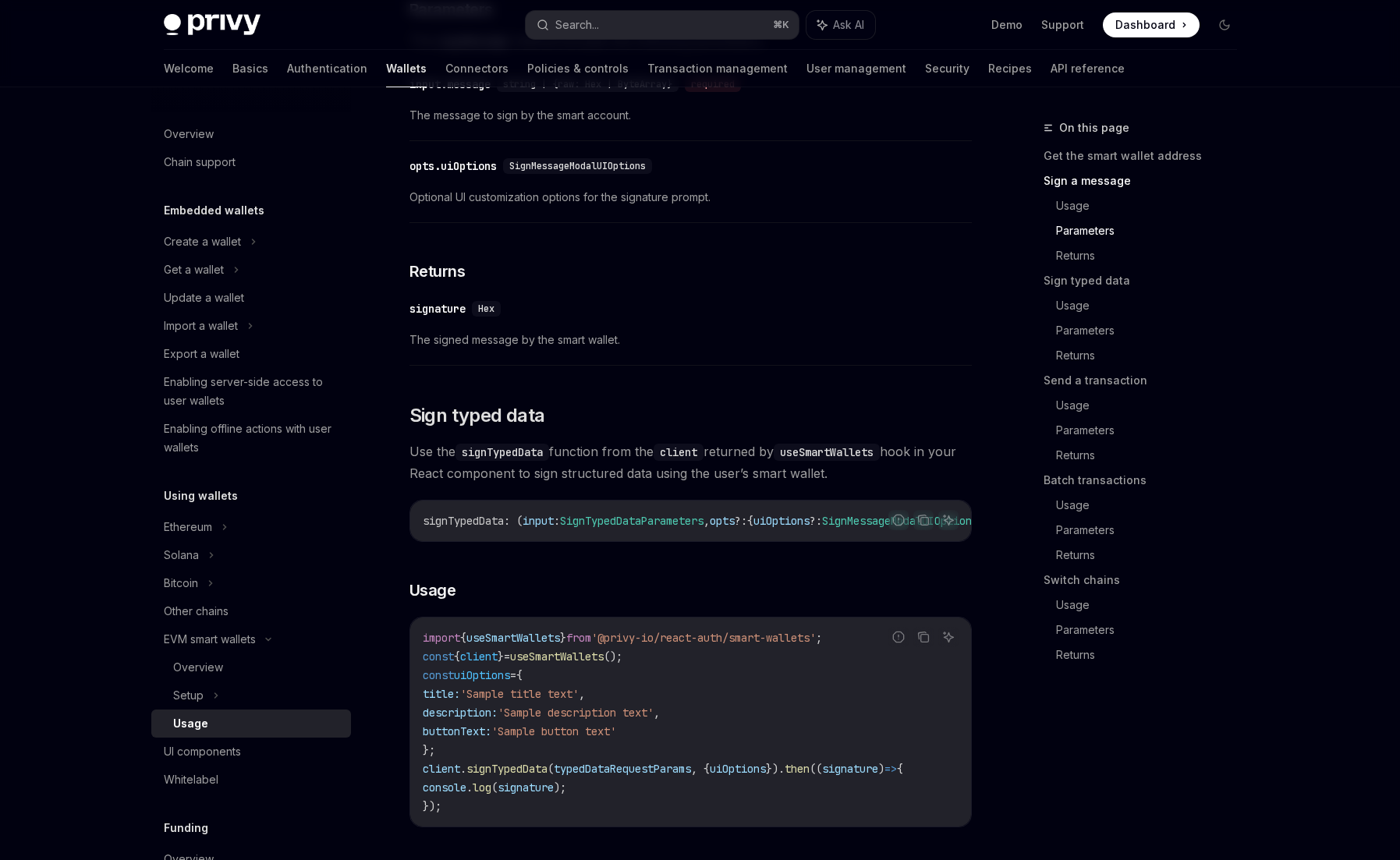
click at [702, 318] on div "​ signature Hex" at bounding box center [682, 309] width 547 height 19
